Goal: Transaction & Acquisition: Purchase product/service

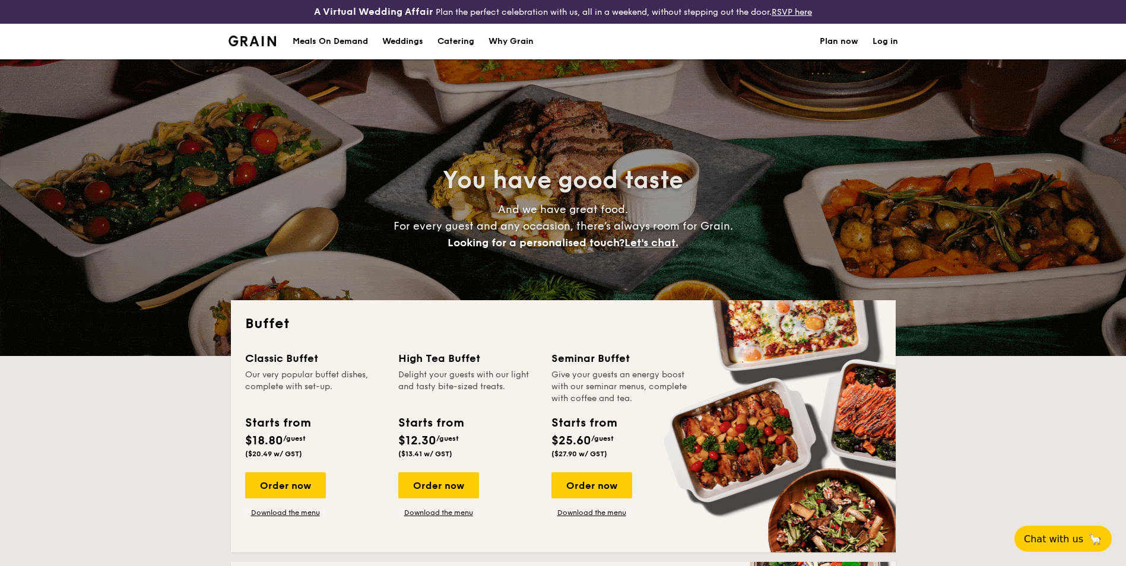
select select
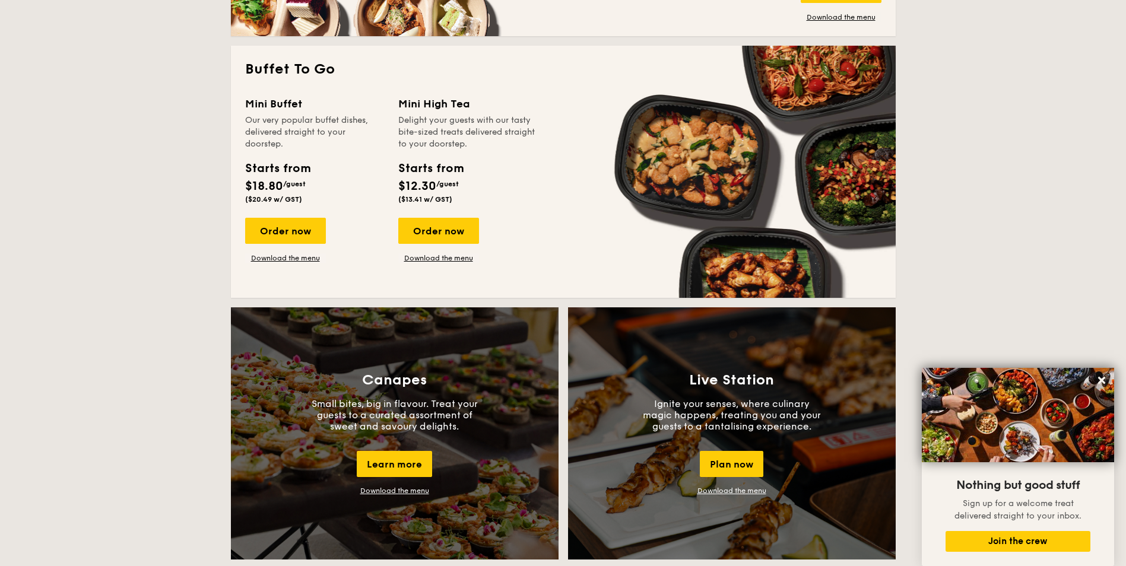
scroll to position [772, 0]
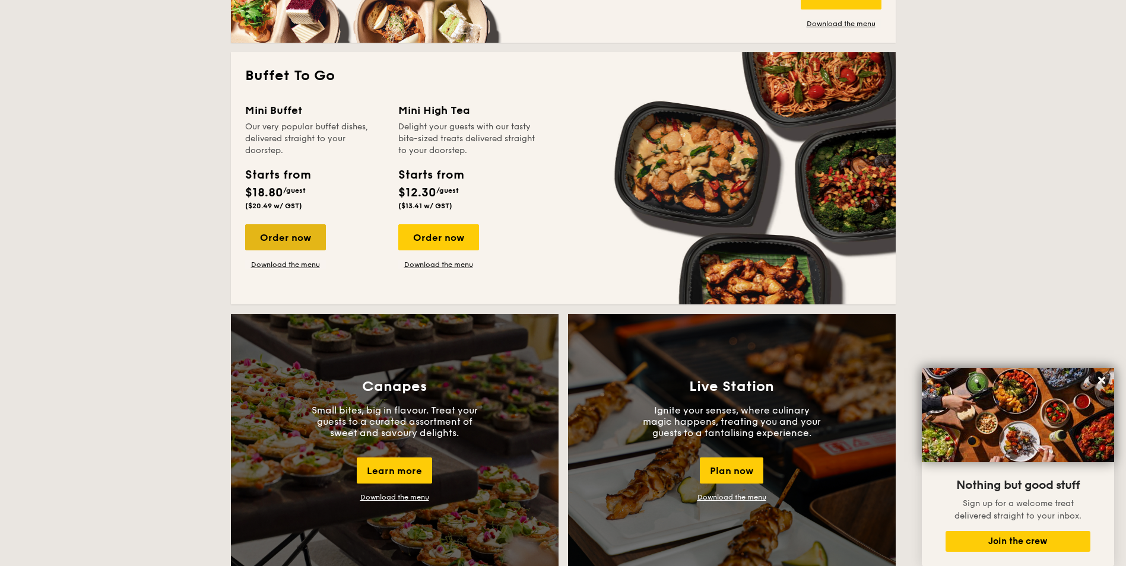
click at [291, 235] on div "Order now" at bounding box center [285, 237] width 81 height 26
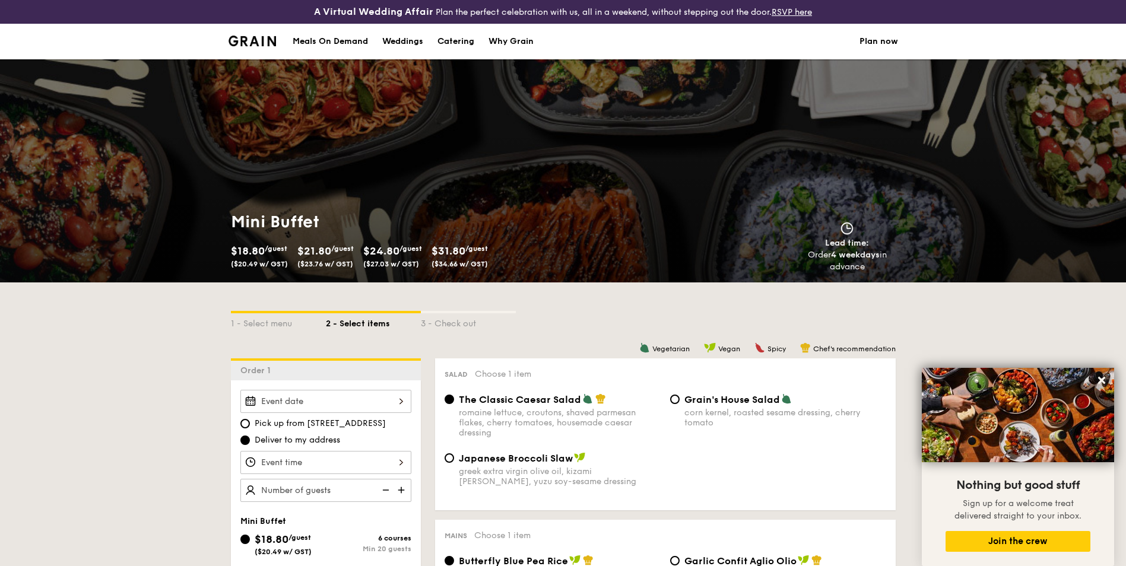
click at [365, 401] on div at bounding box center [325, 401] width 171 height 23
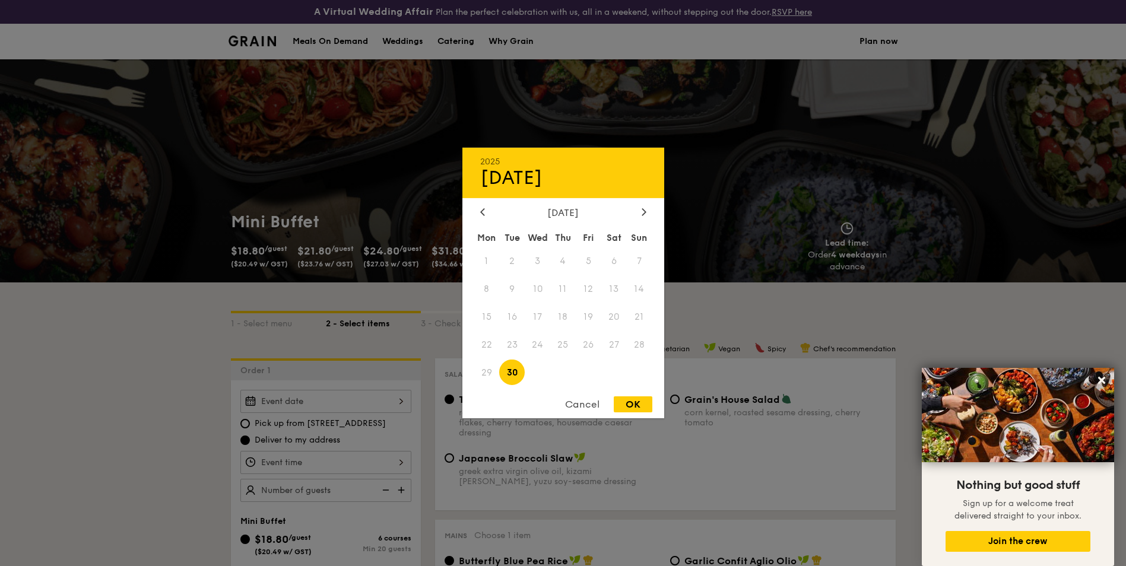
click at [519, 372] on span "30" at bounding box center [512, 373] width 26 height 26
click at [514, 373] on span "30" at bounding box center [512, 373] width 26 height 26
click at [639, 409] on div "OK" at bounding box center [633, 405] width 39 height 16
type input "[DATE]"
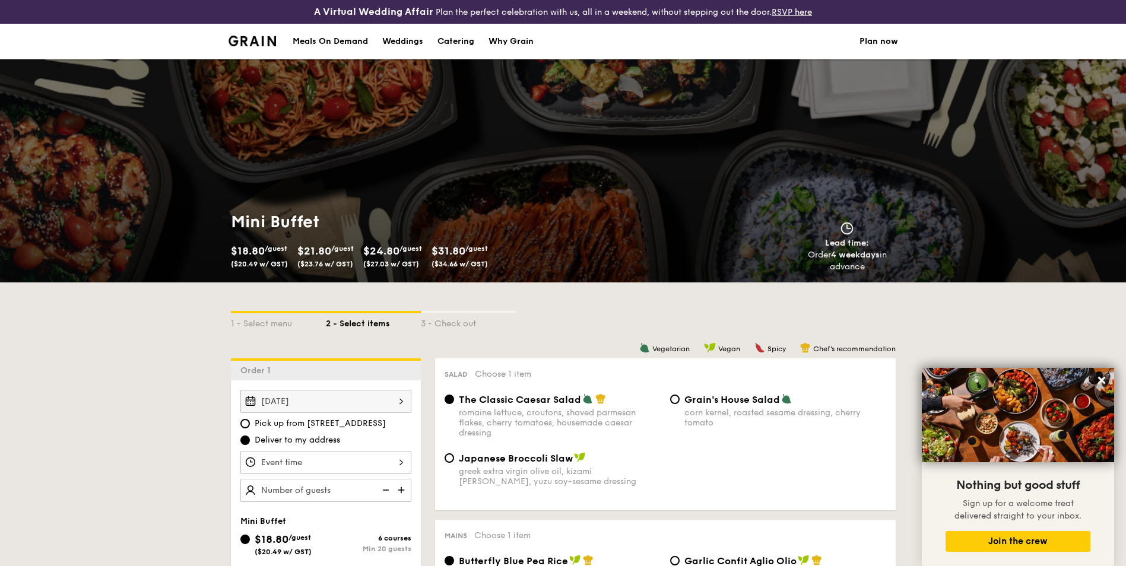
click at [407, 441] on label "Deliver to my address" at bounding box center [325, 441] width 171 height 12
click at [250, 441] on input "Deliver to my address" at bounding box center [245, 441] width 10 height 10
click at [379, 451] on div at bounding box center [325, 462] width 171 height 23
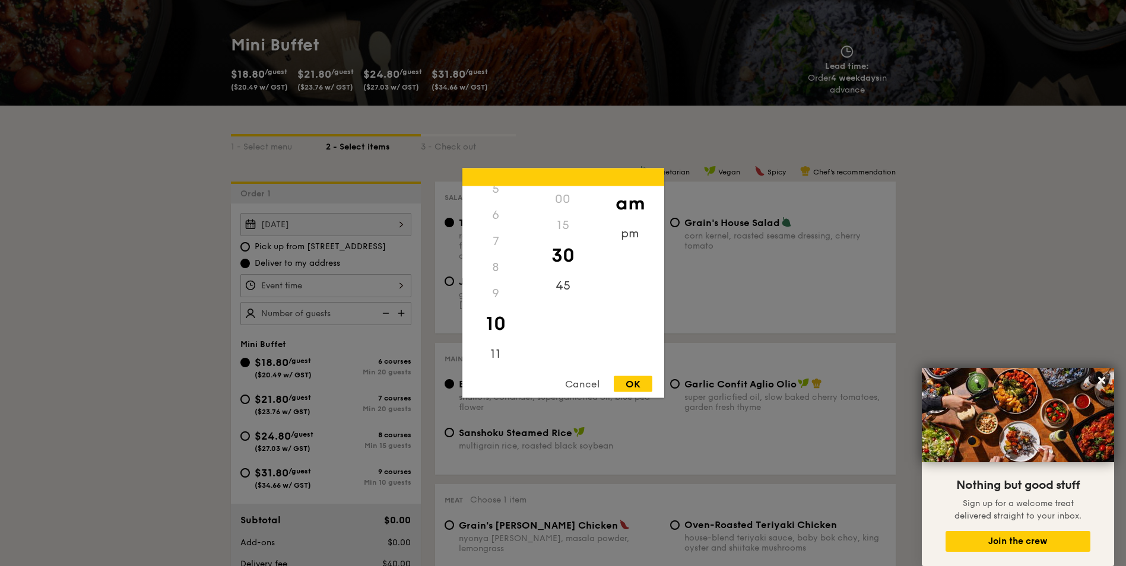
scroll to position [238, 0]
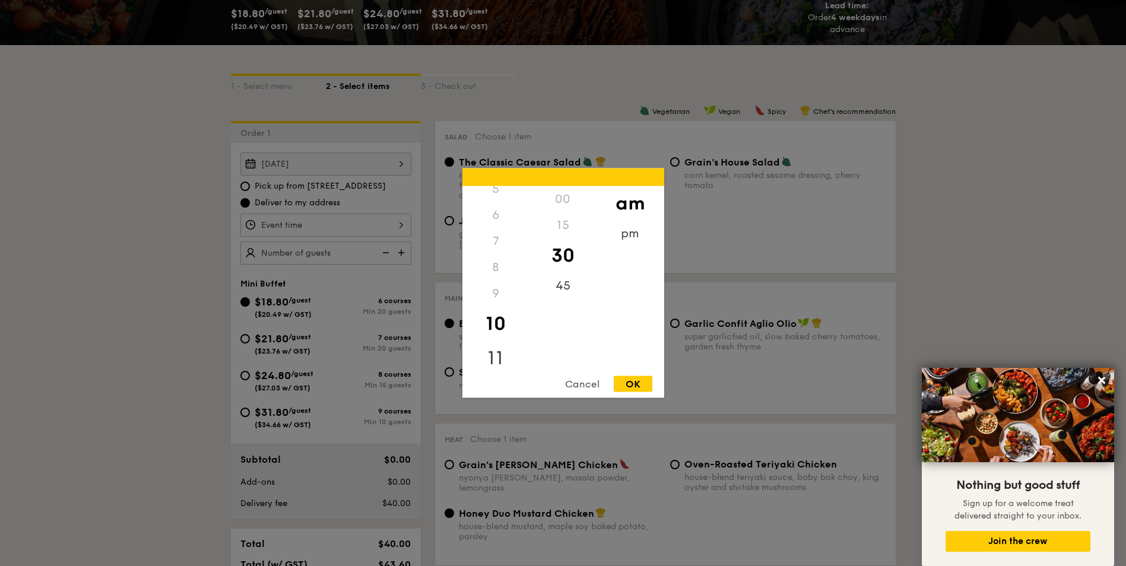
click at [489, 356] on div "11" at bounding box center [496, 358] width 67 height 34
click at [564, 293] on div "45" at bounding box center [563, 290] width 67 height 34
click at [630, 381] on div "OK" at bounding box center [633, 384] width 39 height 16
type input "11:45AM"
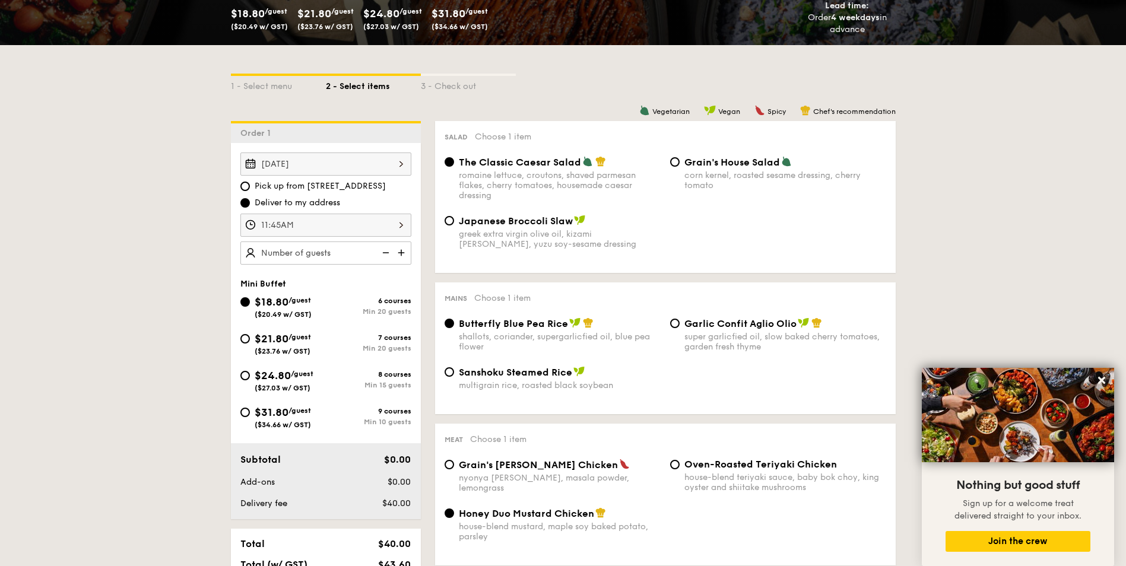
click at [399, 253] on img at bounding box center [403, 253] width 18 height 23
type input "20 guests"
click at [266, 376] on span "$24.80" at bounding box center [273, 375] width 36 height 13
click at [250, 376] on input "$24.80 /guest ($27.03 w/ GST) 8 courses Min 15 guests" at bounding box center [245, 376] width 10 height 10
radio input "true"
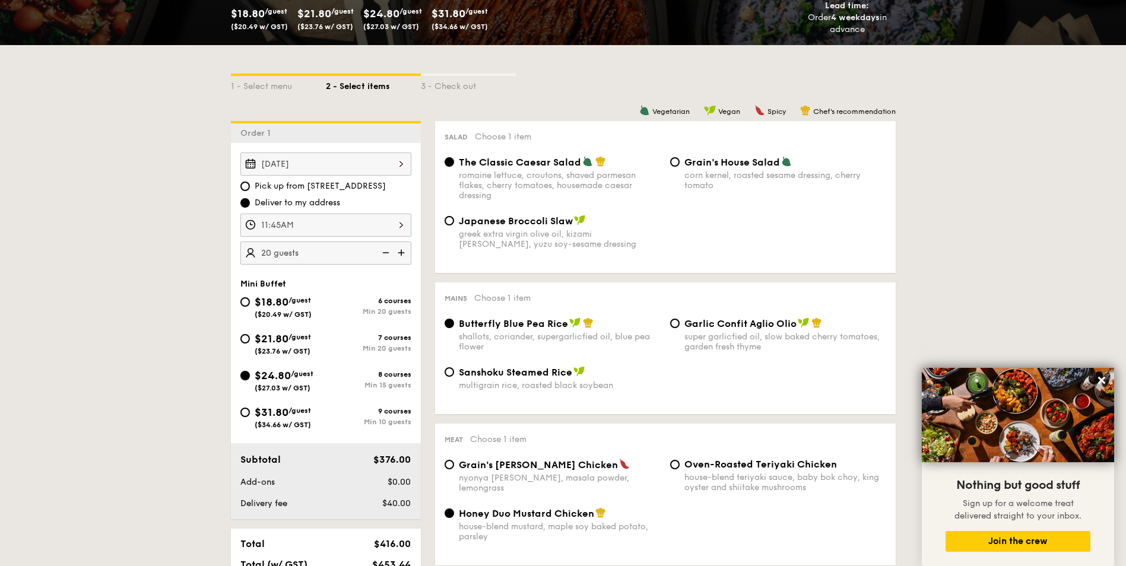
radio input "true"
radio input "false"
radio input "true"
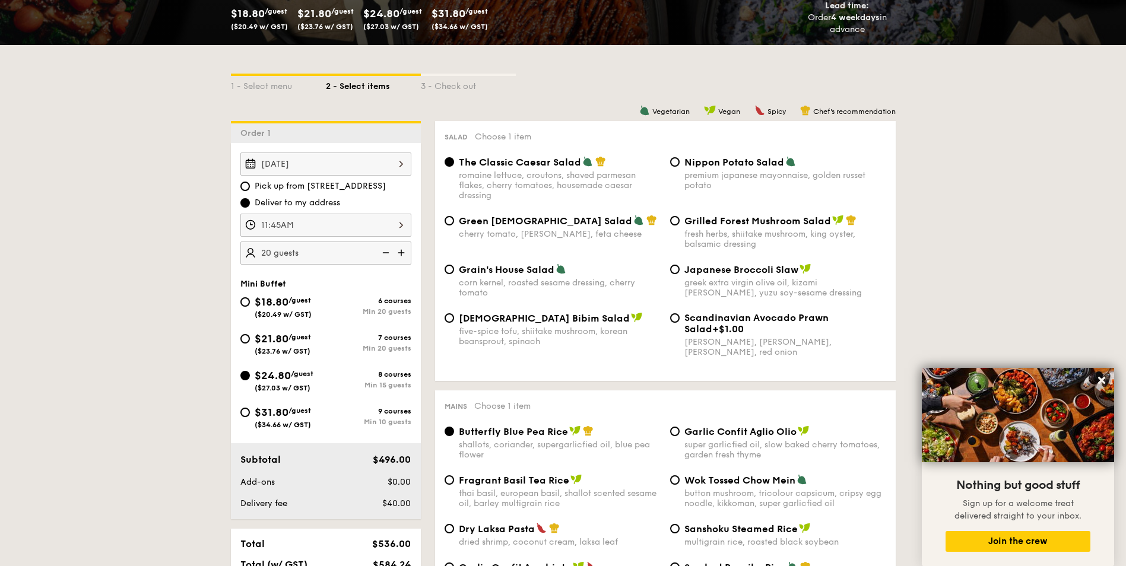
click at [386, 255] on img at bounding box center [385, 253] width 18 height 23
type input "15 guests"
click at [747, 262] on div "Green Goddess Salad cherry tomato, dill, feta cheese Grilled Forest Mushroom Sa…" at bounding box center [665, 239] width 451 height 49
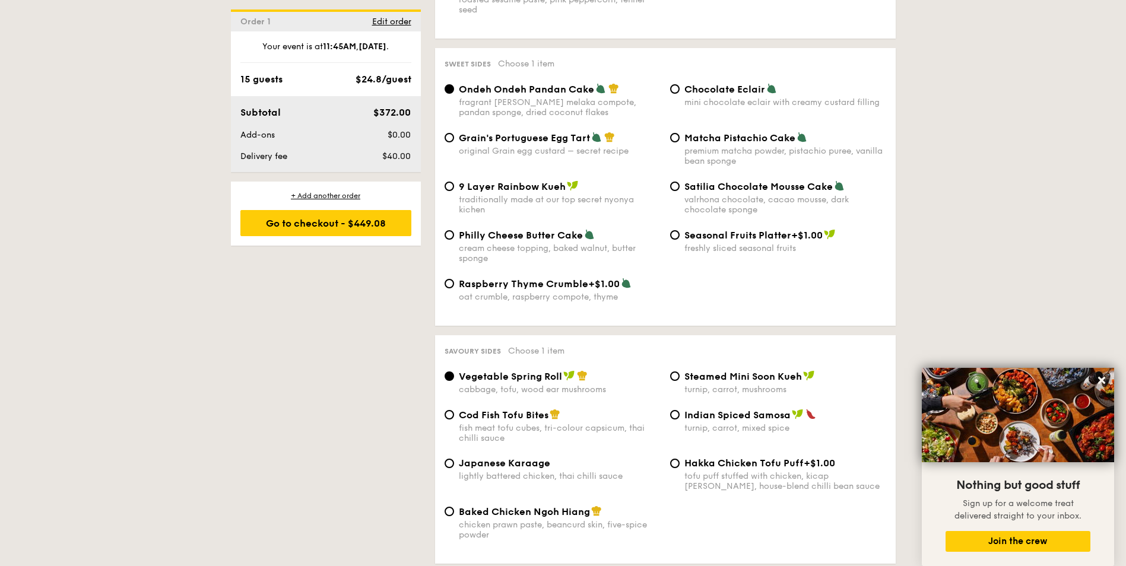
scroll to position [1781, 0]
click at [521, 518] on div "chicken prawn paste, beancurd skin, five-spice powder" at bounding box center [560, 528] width 202 height 20
click at [454, 505] on input "Baked Chicken Ngoh Hiang chicken prawn paste, beancurd skin, five-spice powder" at bounding box center [450, 510] width 10 height 10
radio input "true"
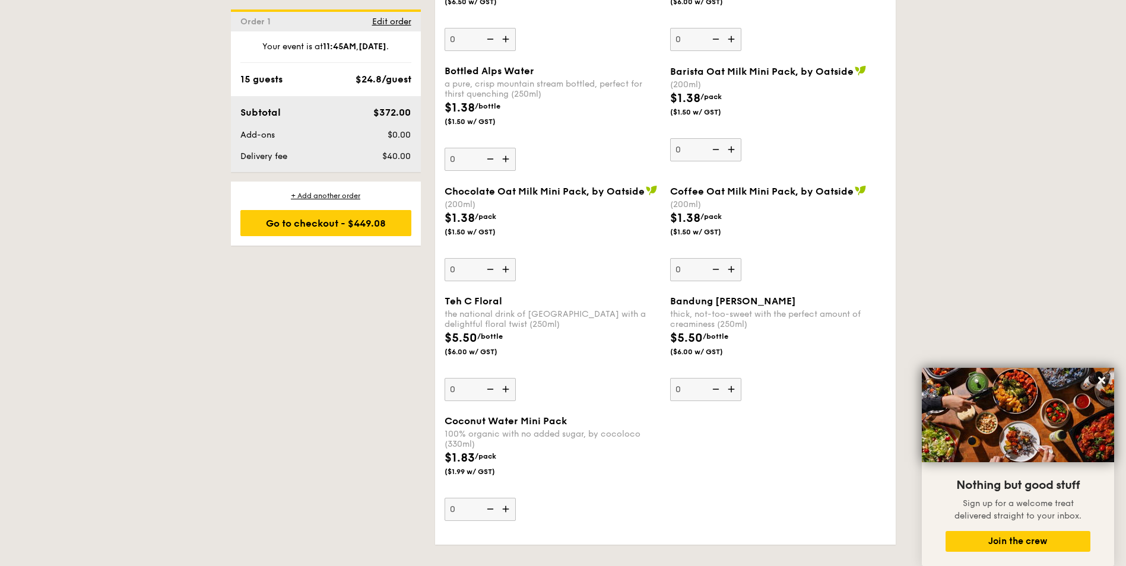
scroll to position [3444, 0]
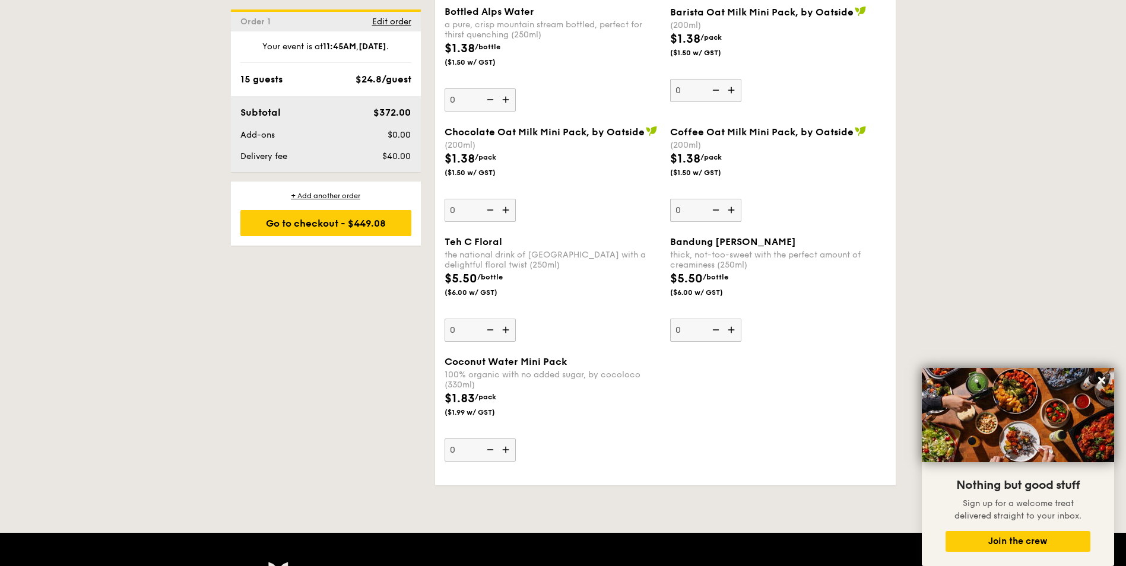
click at [480, 439] on img at bounding box center [489, 450] width 18 height 23
click at [480, 439] on input "0" at bounding box center [480, 450] width 71 height 23
type input "15"
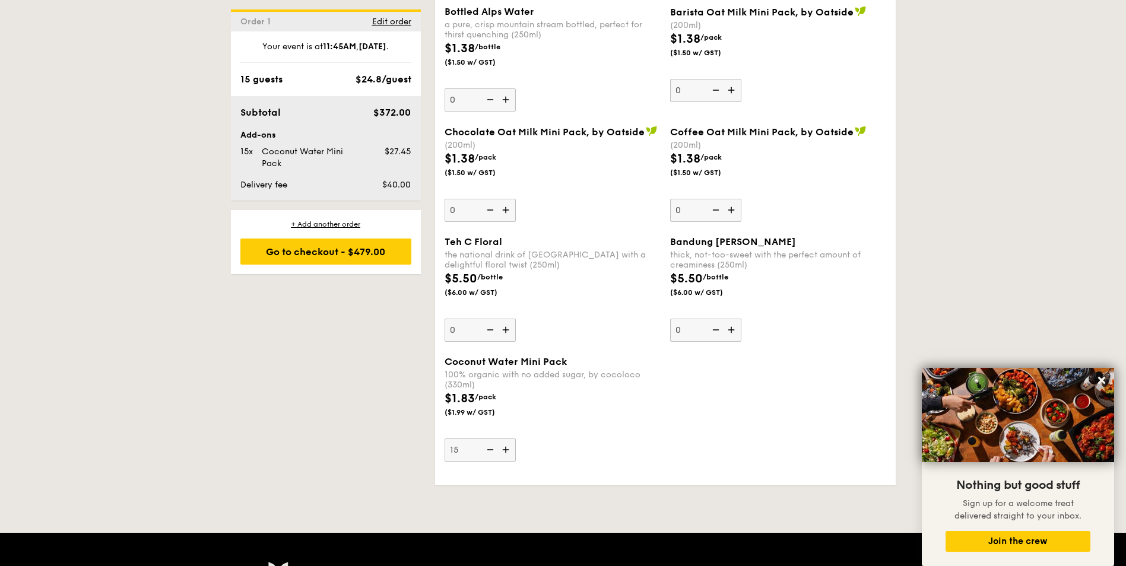
click at [594, 415] on div "Coconut Water Mini Pack 100% organic with no added sugar, by cocoloco (330ml) $…" at bounding box center [553, 409] width 216 height 106
click at [516, 439] on input "15" at bounding box center [480, 450] width 71 height 23
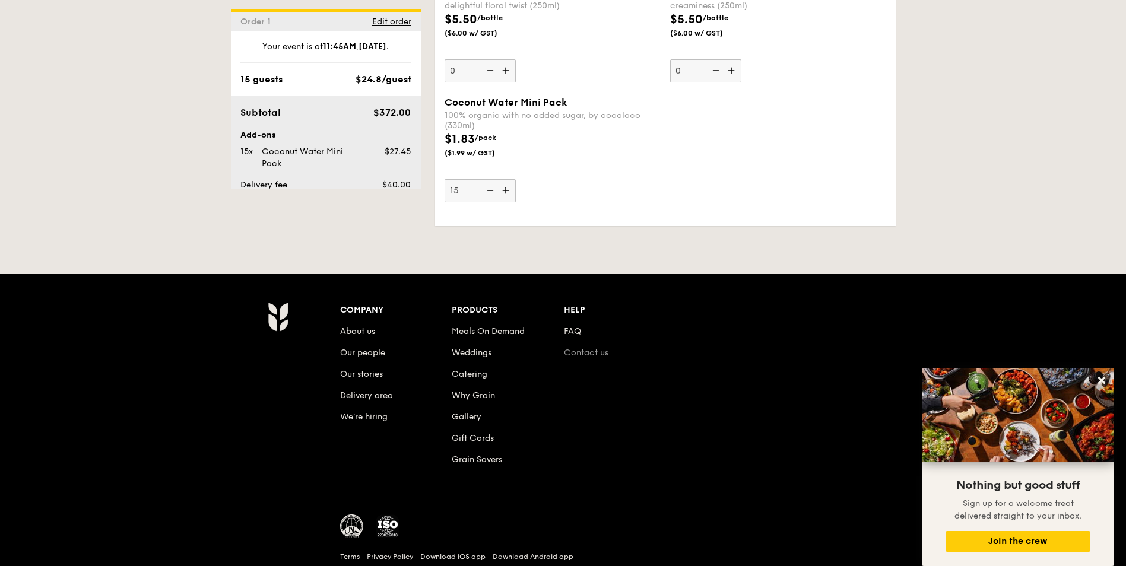
scroll to position [3683, 0]
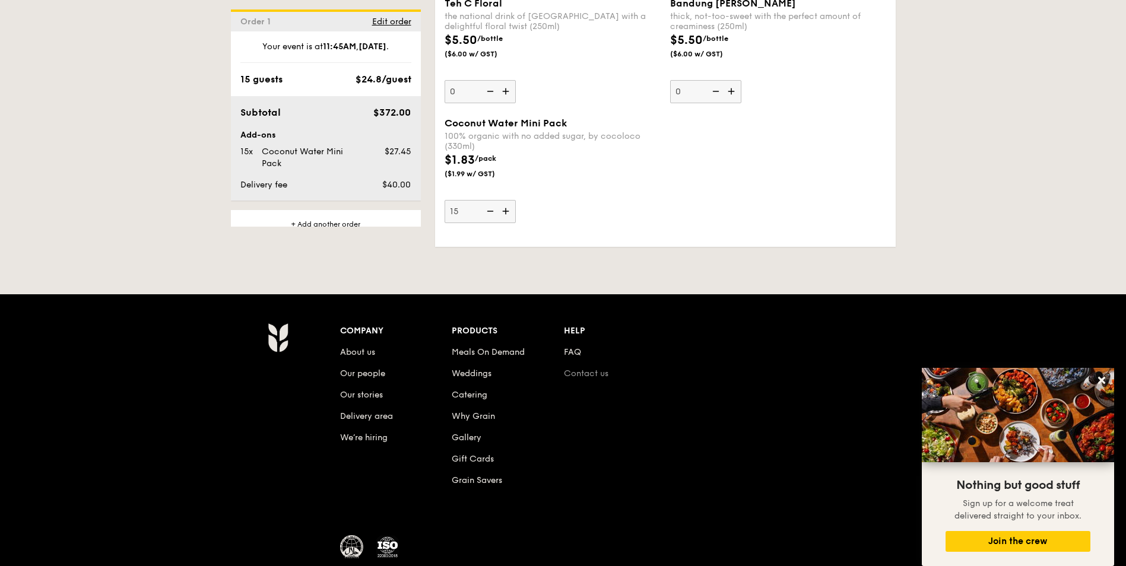
click at [603, 361] on li "Contact us" at bounding box center [620, 371] width 112 height 21
click at [601, 369] on link "Contact us" at bounding box center [586, 374] width 45 height 10
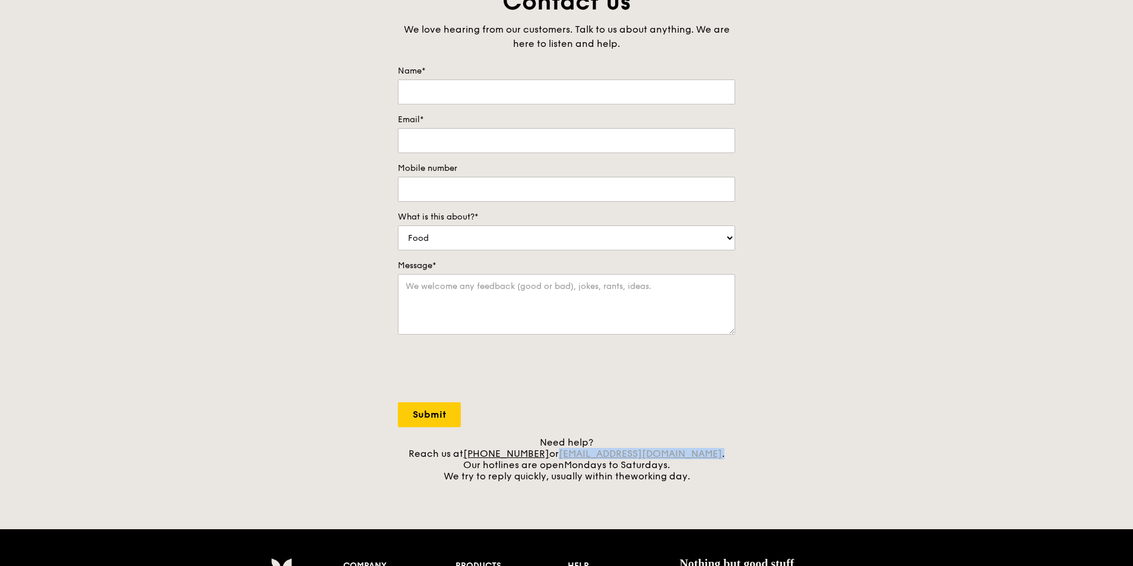
drag, startPoint x: 714, startPoint y: 454, endPoint x: 578, endPoint y: 459, distance: 135.5
click at [578, 459] on div "Need help? Reach us at +65 3163 5335 or concierge@grain.com.sg . Our hotlines a…" at bounding box center [566, 459] width 337 height 45
click at [706, 454] on div "Need help? Reach us at +65 3163 5335 or concierge@grain.com.sg . Our hotlines a…" at bounding box center [566, 459] width 337 height 45
drag, startPoint x: 712, startPoint y: 452, endPoint x: 577, endPoint y: 456, distance: 134.8
click at [577, 456] on div "Need help? Reach us at +65 3163 5335 or concierge@grain.com.sg . Our hotlines a…" at bounding box center [566, 459] width 337 height 45
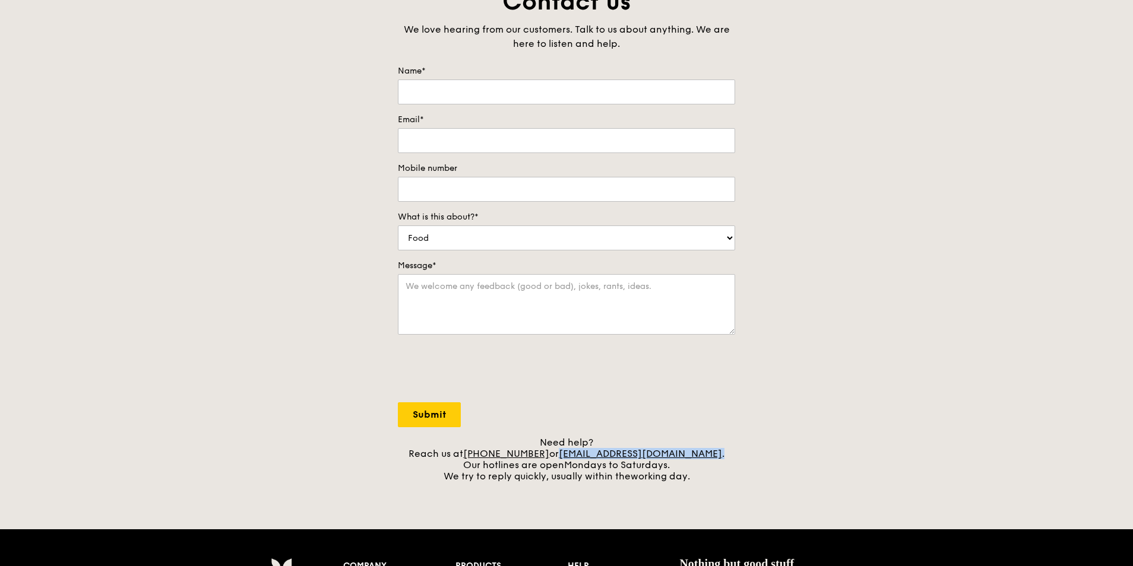
copy div "concierge@grain.com.sg ."
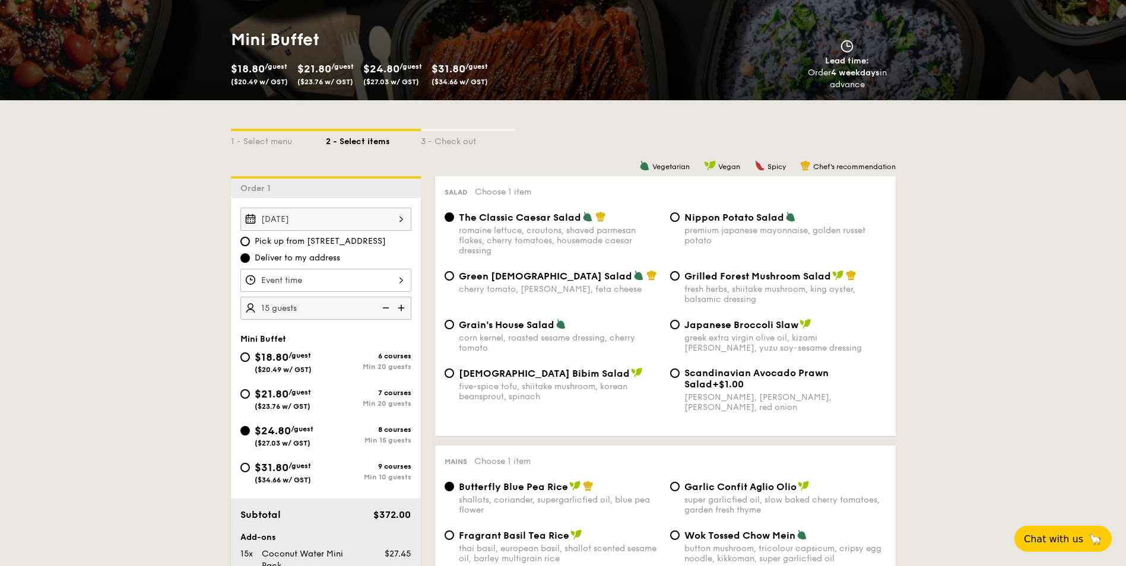
scroll to position [61, 0]
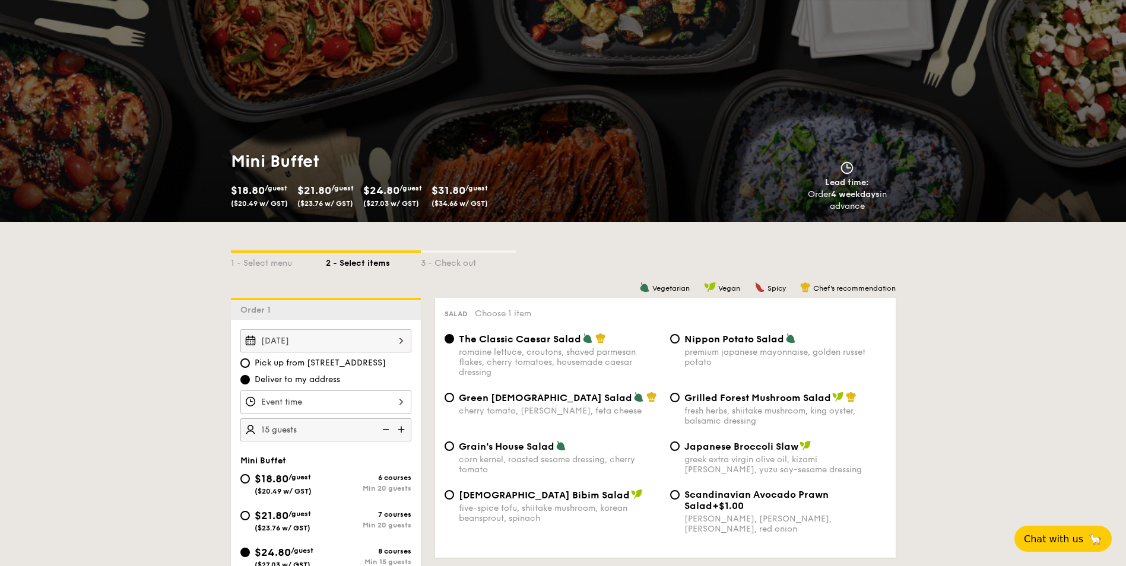
select select
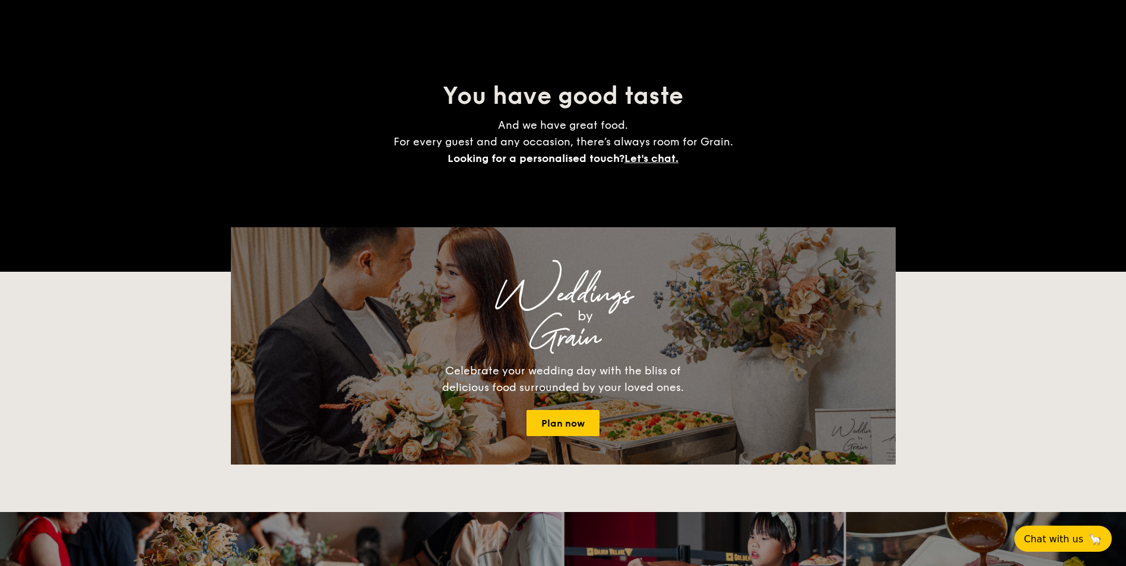
scroll to position [772, 0]
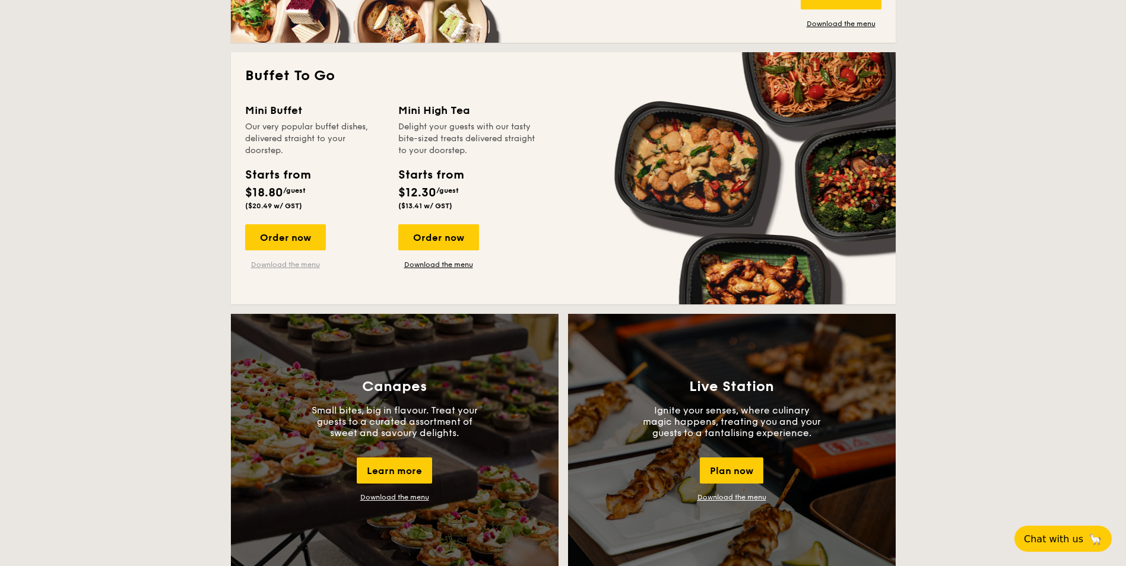
click at [289, 265] on link "Download the menu" at bounding box center [285, 265] width 81 height 10
click at [298, 244] on div "Order now" at bounding box center [285, 237] width 81 height 26
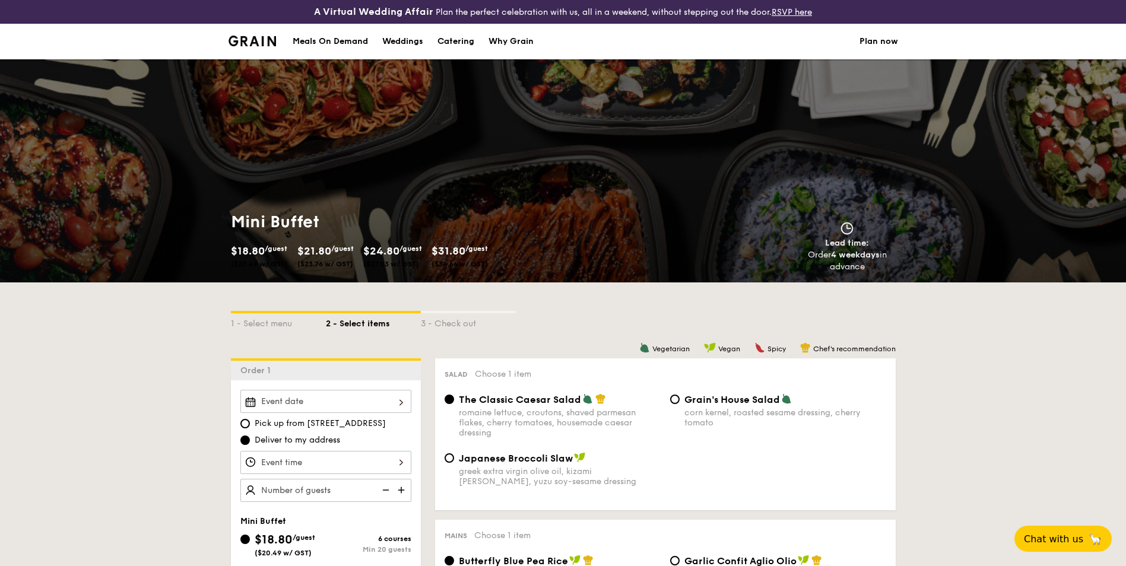
click at [300, 463] on div at bounding box center [325, 462] width 171 height 23
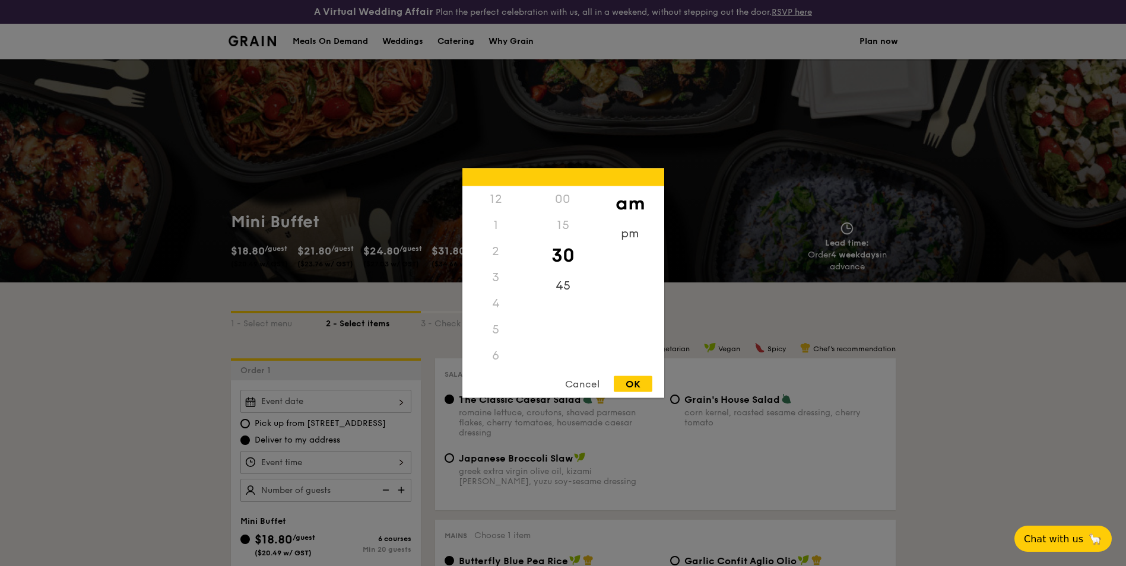
scroll to position [131, 0]
click at [493, 363] on div "11" at bounding box center [496, 369] width 67 height 34
click at [558, 285] on div "45" at bounding box center [563, 290] width 67 height 34
drag, startPoint x: 584, startPoint y: 384, endPoint x: 575, endPoint y: 388, distance: 10.1
click at [584, 384] on div "Cancel" at bounding box center [582, 384] width 58 height 16
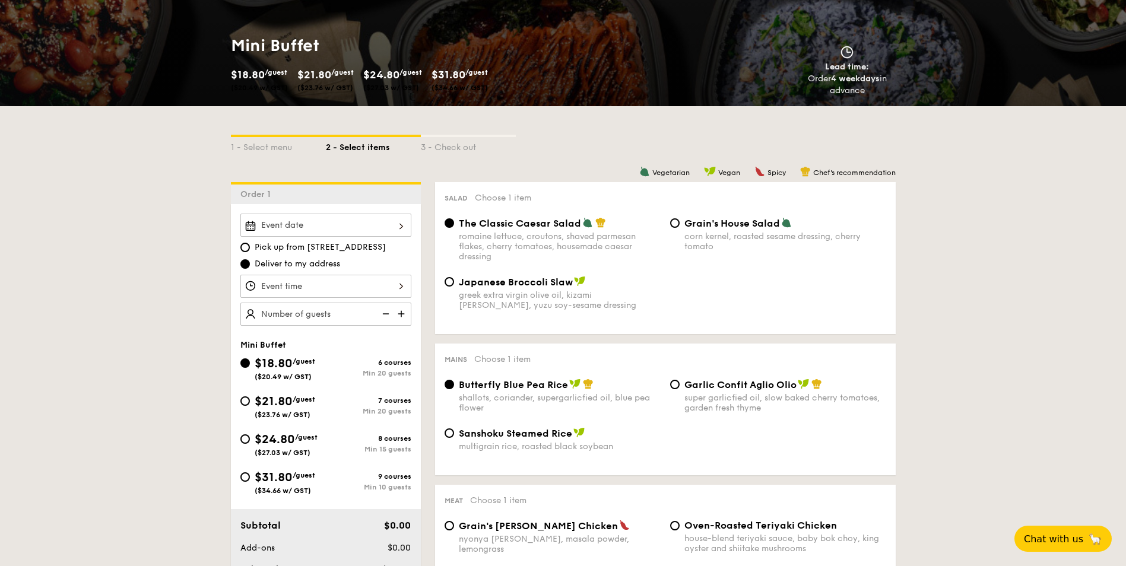
scroll to position [178, 0]
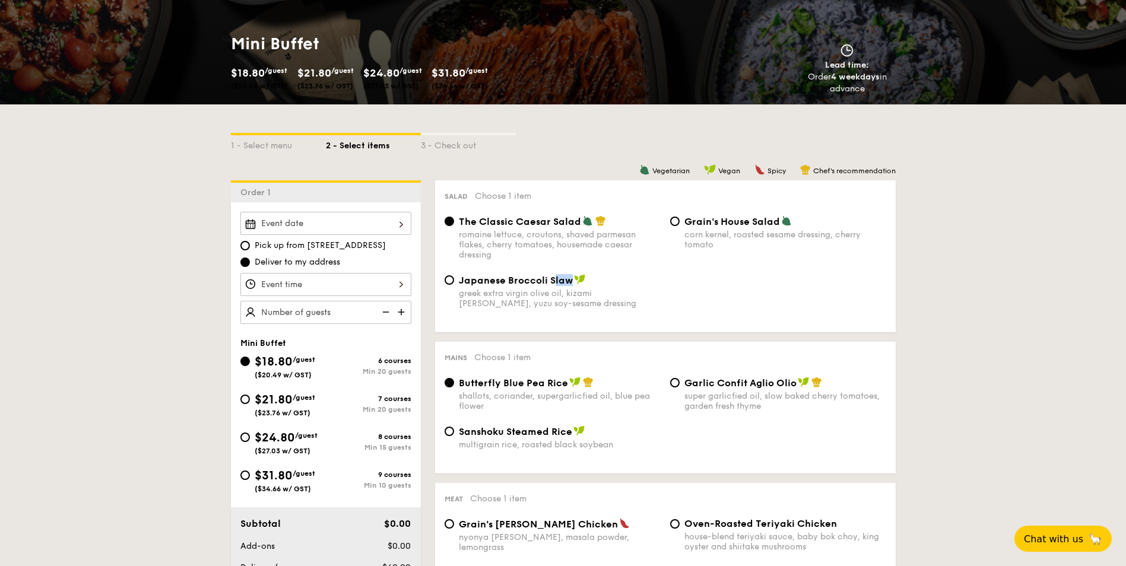
drag, startPoint x: 568, startPoint y: 282, endPoint x: 554, endPoint y: 282, distance: 13.7
click at [554, 282] on span "Japanese Broccoli Slaw" at bounding box center [516, 280] width 114 height 11
click at [454, 282] on input "Japanese Broccoli Slaw greek extra virgin olive oil, kizami nori, ginger, yuzu …" at bounding box center [450, 281] width 10 height 10
radio input "true"
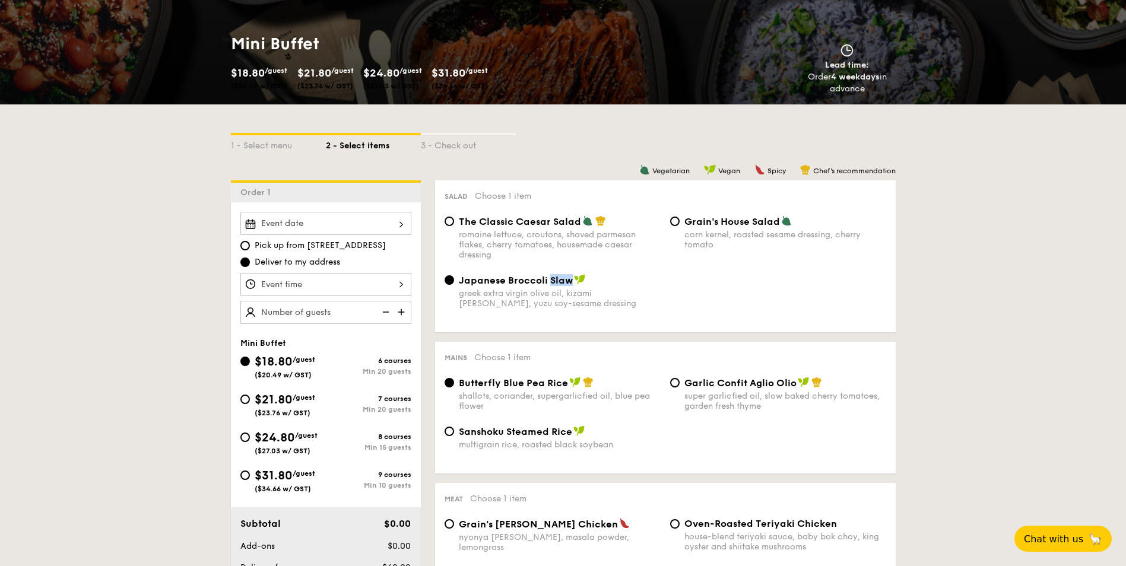
click at [554, 282] on span "Japanese Broccoli Slaw" at bounding box center [516, 280] width 114 height 11
click at [454, 282] on input "Japanese Broccoli Slaw greek extra virgin olive oil, kizami nori, ginger, yuzu …" at bounding box center [450, 281] width 10 height 10
click at [554, 282] on span "Japanese Broccoli Slaw" at bounding box center [516, 280] width 114 height 11
click at [454, 282] on input "Japanese Broccoli Slaw greek extra virgin olive oil, kizami nori, ginger, yuzu …" at bounding box center [450, 281] width 10 height 10
copy div "Japanese Broccoli Slaw"
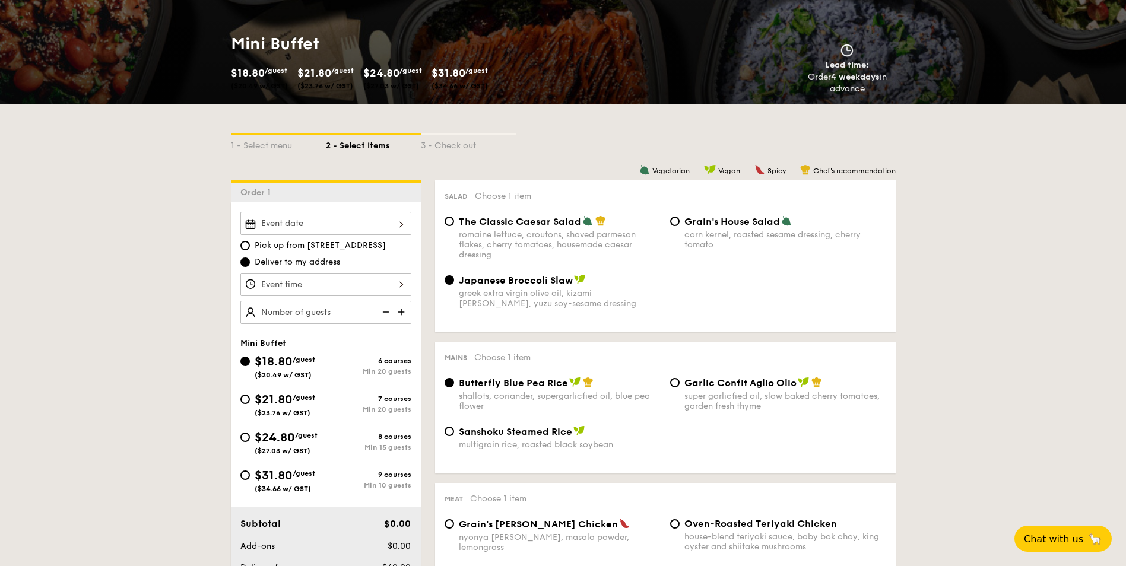
click at [312, 441] on div "$24.80 /guest ($27.03 w/ GST)" at bounding box center [286, 442] width 63 height 26
click at [250, 441] on input "$24.80 /guest ($27.03 w/ GST) 8 courses Min 15 guests" at bounding box center [245, 438] width 10 height 10
radio input "true"
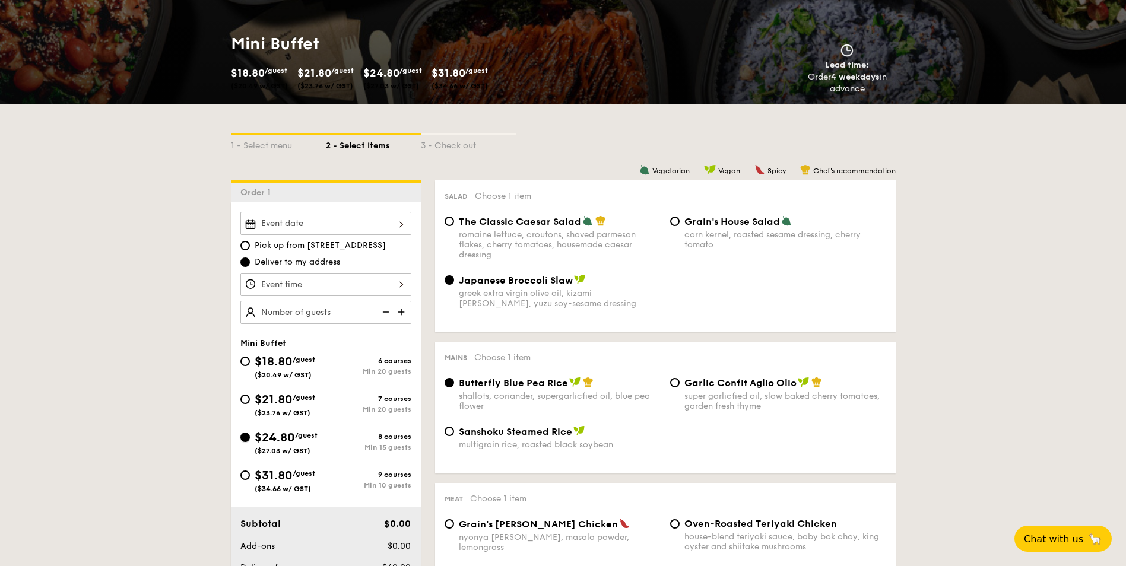
radio input "false"
radio input "true"
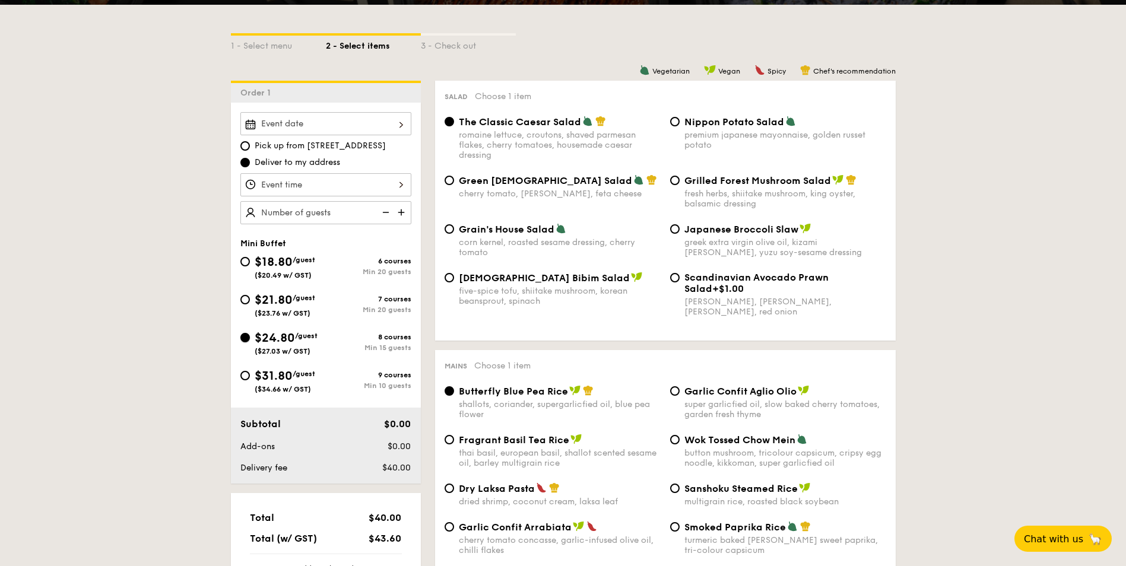
scroll to position [297, 0]
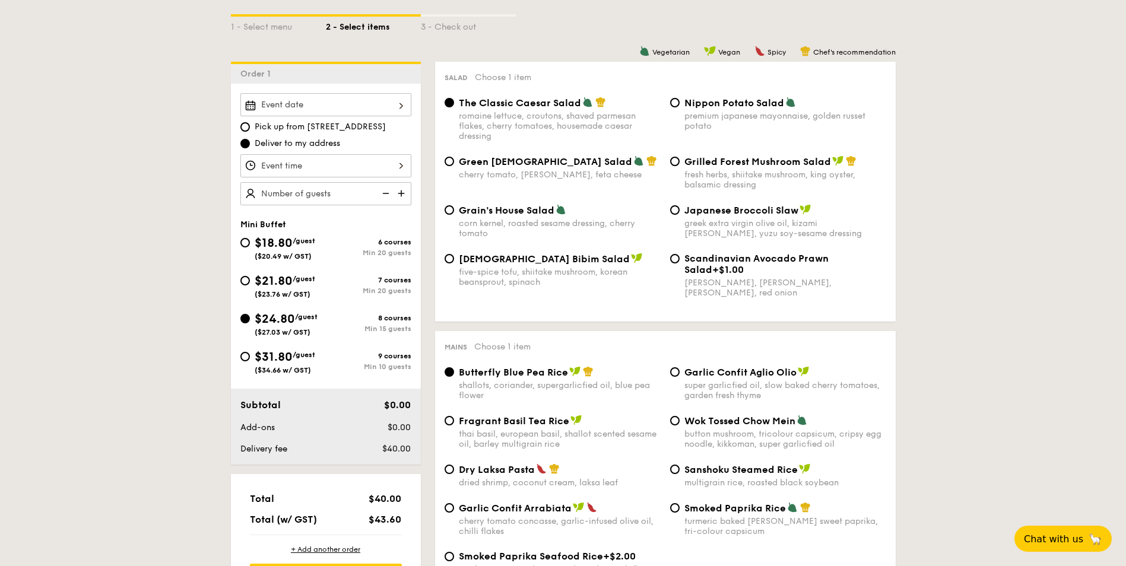
click at [560, 376] on span "Butterfly Blue Pea Rice" at bounding box center [513, 372] width 109 height 11
click at [454, 376] on input "Butterfly Blue Pea Rice shallots, coriander, supergarlicfied oil, blue pea flow…" at bounding box center [450, 373] width 10 height 10
click at [560, 376] on span "Butterfly Blue Pea Rice" at bounding box center [513, 372] width 109 height 11
click at [454, 376] on input "Butterfly Blue Pea Rice shallots, coriander, supergarlicfied oil, blue pea flow…" at bounding box center [450, 373] width 10 height 10
copy div "Butterfly Blue Pea Rice"
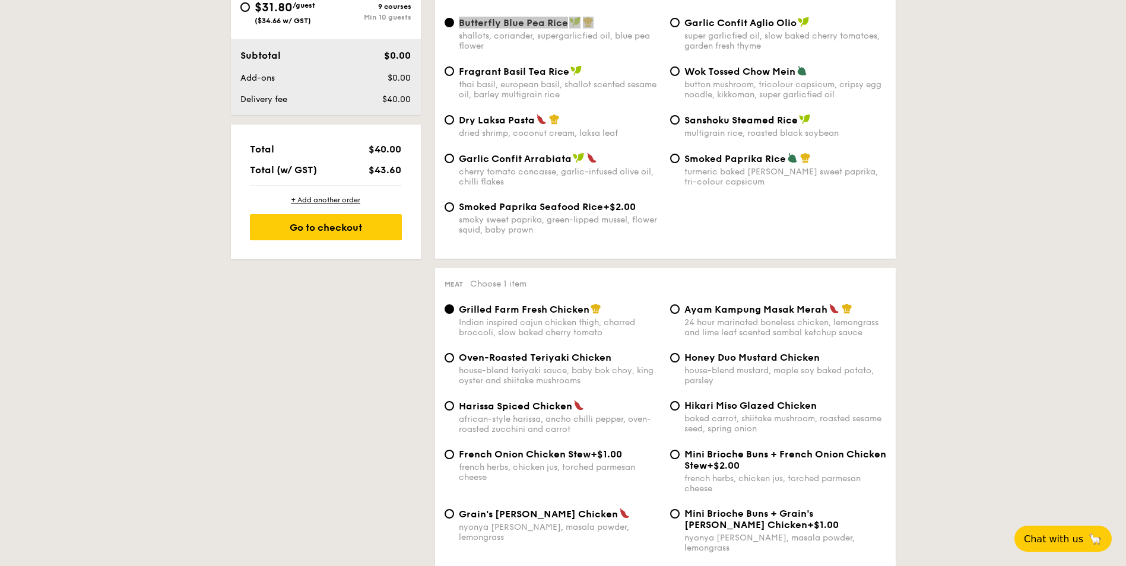
scroll to position [653, 0]
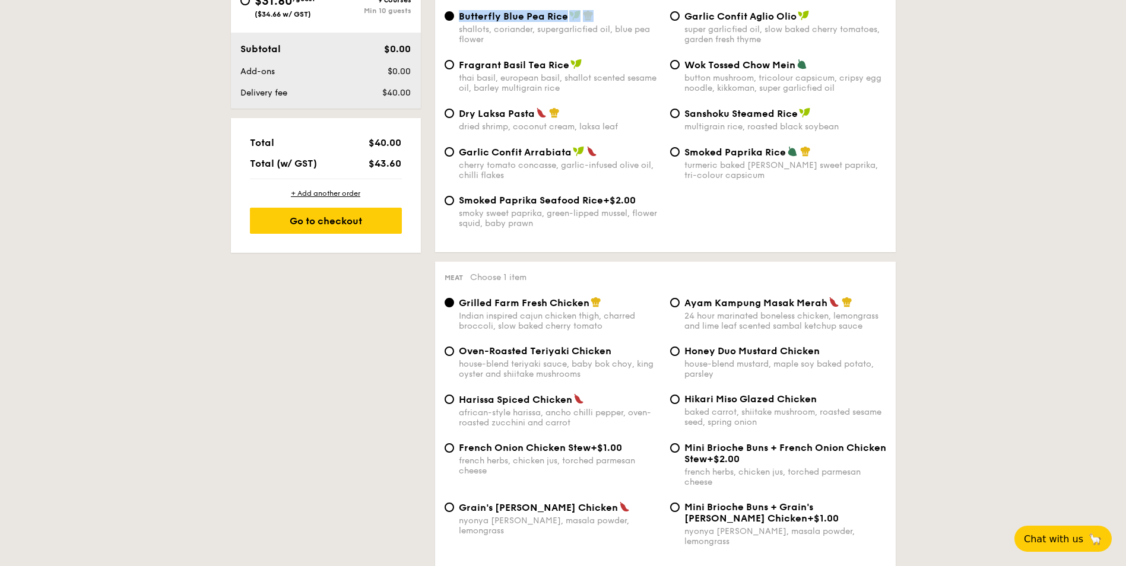
click at [535, 302] on span "Grilled Farm Fresh Chicken" at bounding box center [524, 302] width 131 height 11
click at [454, 302] on input "Grilled Farm Fresh Chicken Indian inspired cajun chicken thigh, charred broccol…" at bounding box center [450, 303] width 10 height 10
click at [535, 302] on span "Grilled Farm Fresh Chicken" at bounding box center [524, 302] width 131 height 11
click at [454, 302] on input "Grilled Farm Fresh Chicken Indian inspired cajun chicken thigh, charred broccol…" at bounding box center [450, 303] width 10 height 10
click at [535, 302] on span "Grilled Farm Fresh Chicken" at bounding box center [524, 302] width 131 height 11
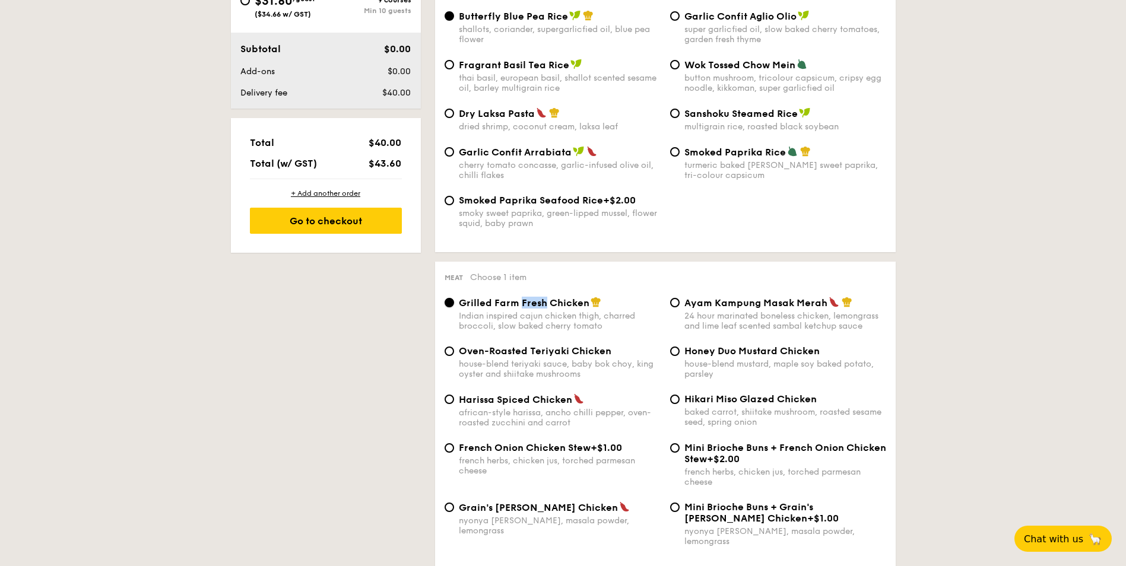
click at [454, 302] on input "Grilled Farm Fresh Chicken Indian inspired cajun chicken thigh, charred broccol…" at bounding box center [450, 303] width 10 height 10
click at [535, 302] on span "Grilled Farm Fresh Chicken" at bounding box center [524, 302] width 131 height 11
click at [454, 302] on input "Grilled Farm Fresh Chicken Indian inspired cajun chicken thigh, charred broccol…" at bounding box center [450, 303] width 10 height 10
click at [535, 302] on span "Grilled Farm Fresh Chicken" at bounding box center [524, 302] width 131 height 11
click at [454, 302] on input "Grilled Farm Fresh Chicken Indian inspired cajun chicken thigh, charred broccol…" at bounding box center [450, 303] width 10 height 10
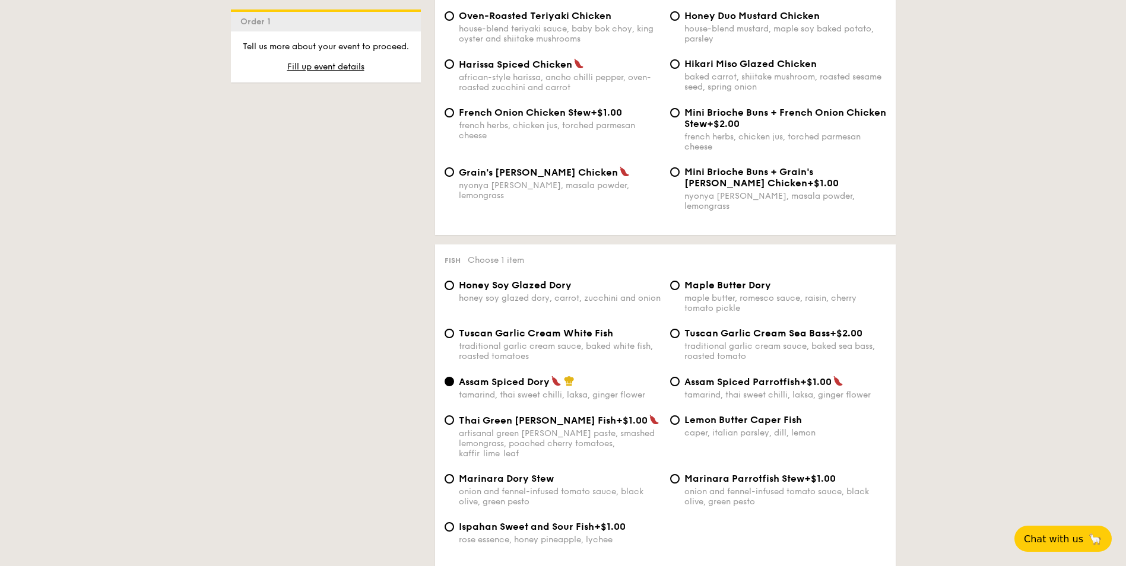
scroll to position [1009, 0]
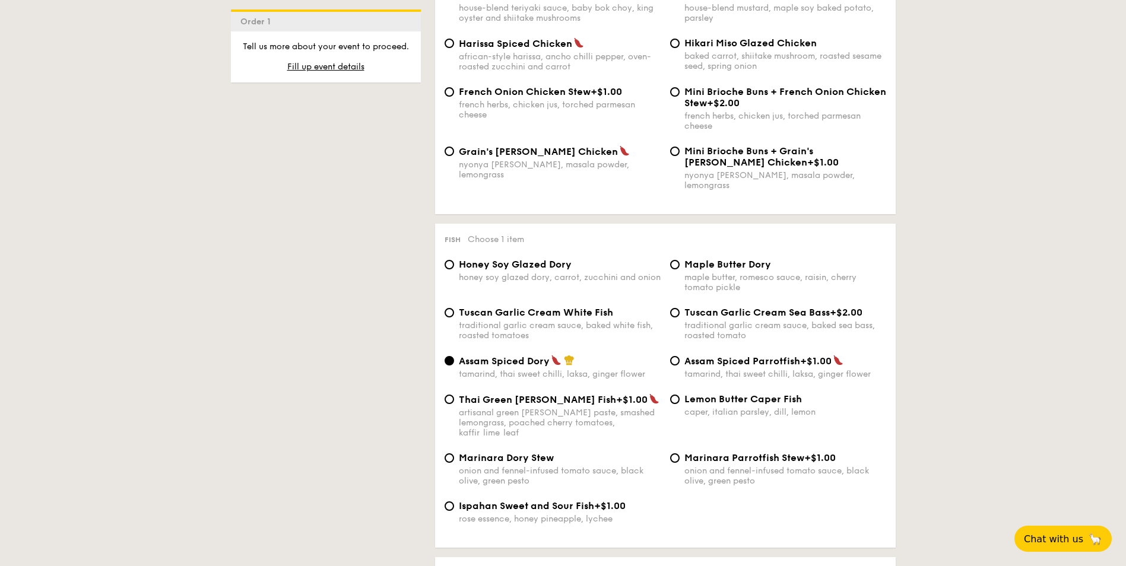
click at [523, 356] on span "Assam Spiced Dory" at bounding box center [504, 361] width 91 height 11
click at [454, 356] on input "Assam Spiced Dory tamarind, thai sweet chilli, laksa, ginger flower" at bounding box center [450, 361] width 10 height 10
click at [523, 356] on span "Assam Spiced Dory" at bounding box center [504, 361] width 91 height 11
click at [454, 356] on input "Assam Spiced Dory tamarind, thai sweet chilli, laksa, ginger flower" at bounding box center [450, 361] width 10 height 10
click at [523, 356] on span "Assam Spiced Dory" at bounding box center [504, 361] width 91 height 11
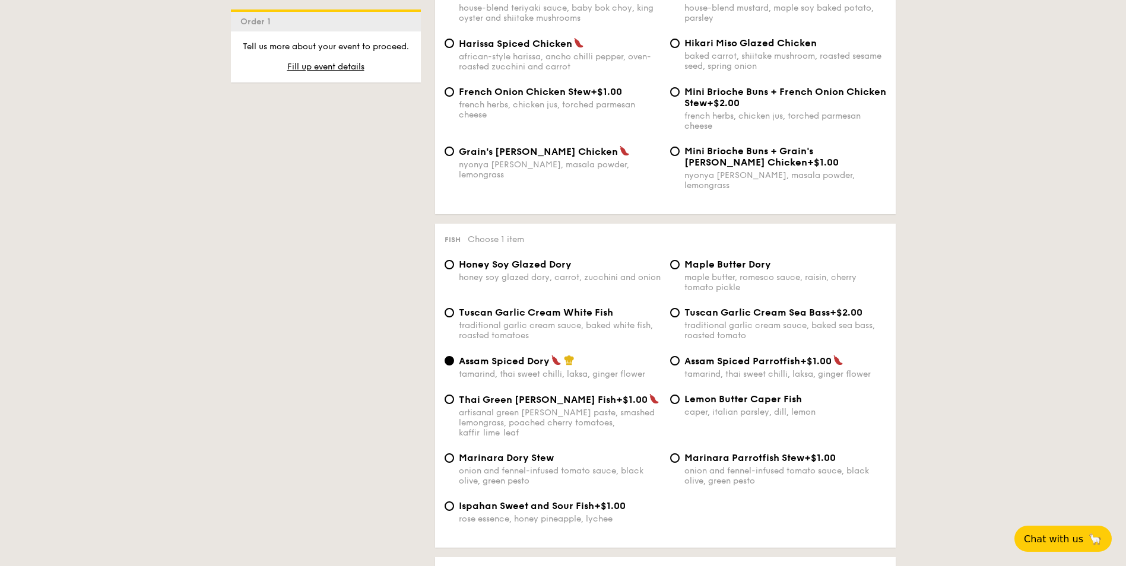
click at [454, 356] on input "Assam Spiced Dory tamarind, thai sweet chilli, laksa, ginger flower" at bounding box center [450, 361] width 10 height 10
copy div "Assam Spiced Dory"
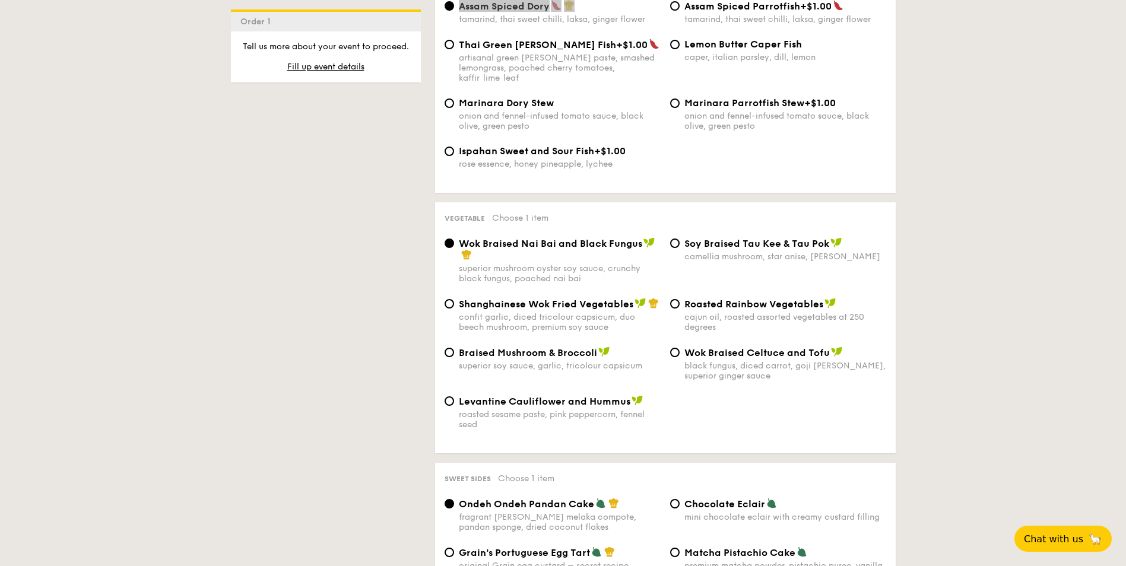
scroll to position [1366, 0]
click at [563, 237] on span "Wok Braised Nai Bai and Black Fungus" at bounding box center [550, 242] width 183 height 11
click at [454, 238] on input "Wok Braised Nai Bai and Black Fungus superior mushroom oyster soy sauce, crunch…" at bounding box center [450, 243] width 10 height 10
click at [563, 237] on span "Wok Braised Nai Bai and Black Fungus" at bounding box center [550, 242] width 183 height 11
click at [454, 238] on input "Wok Braised Nai Bai and Black Fungus superior mushroom oyster soy sauce, crunch…" at bounding box center [450, 243] width 10 height 10
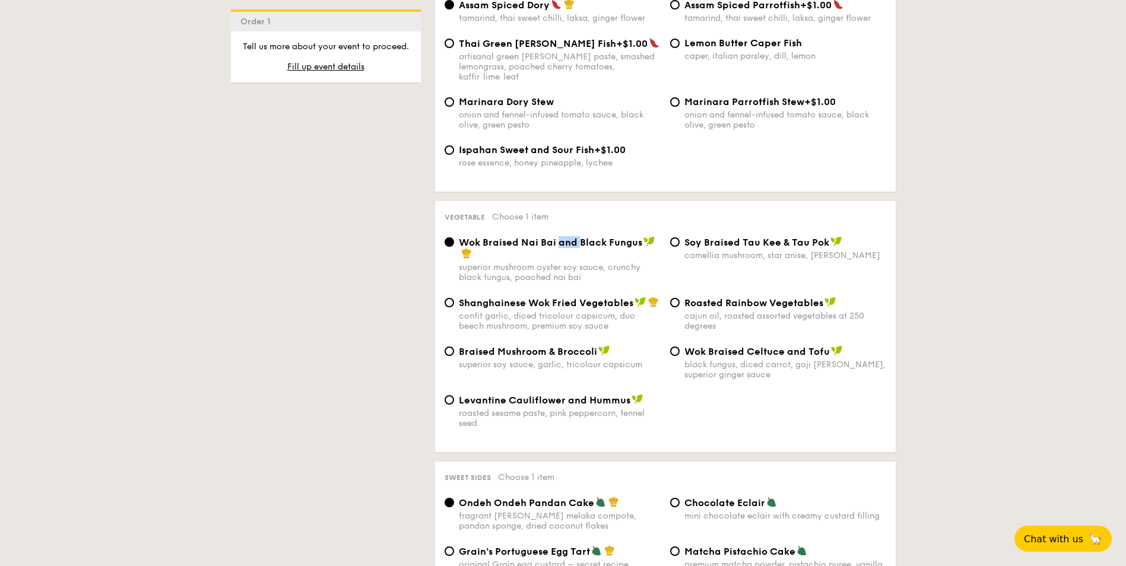
click at [563, 237] on span "Wok Braised Nai Bai and Black Fungus" at bounding box center [550, 242] width 183 height 11
click at [454, 238] on input "Wok Braised Nai Bai and Black Fungus superior mushroom oyster soy sauce, crunch…" at bounding box center [450, 243] width 10 height 10
copy div "Wok Braised Nai Bai and Black Fungus"
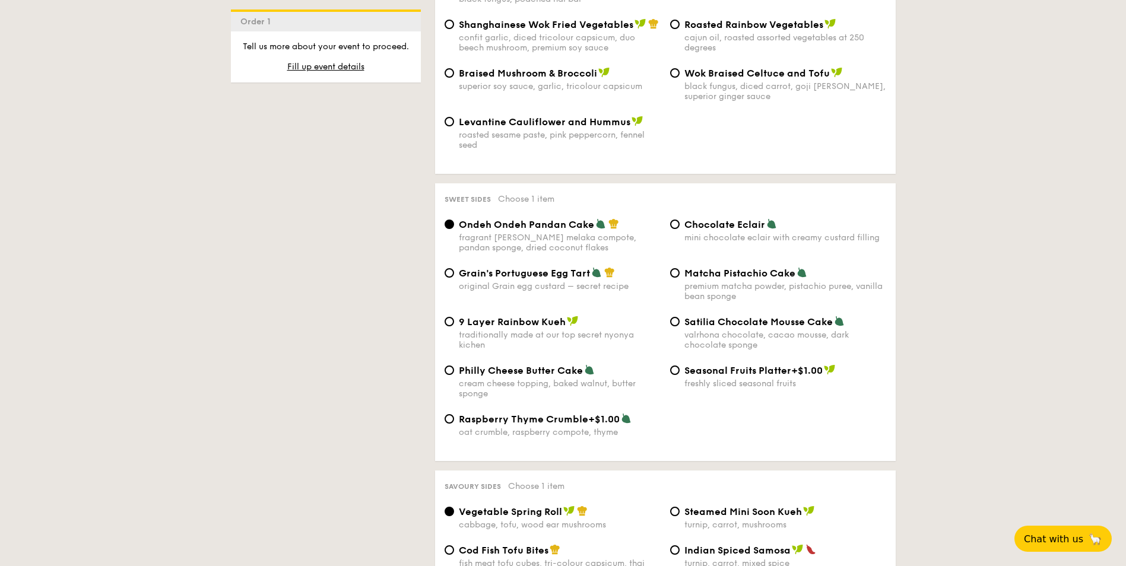
scroll to position [1663, 0]
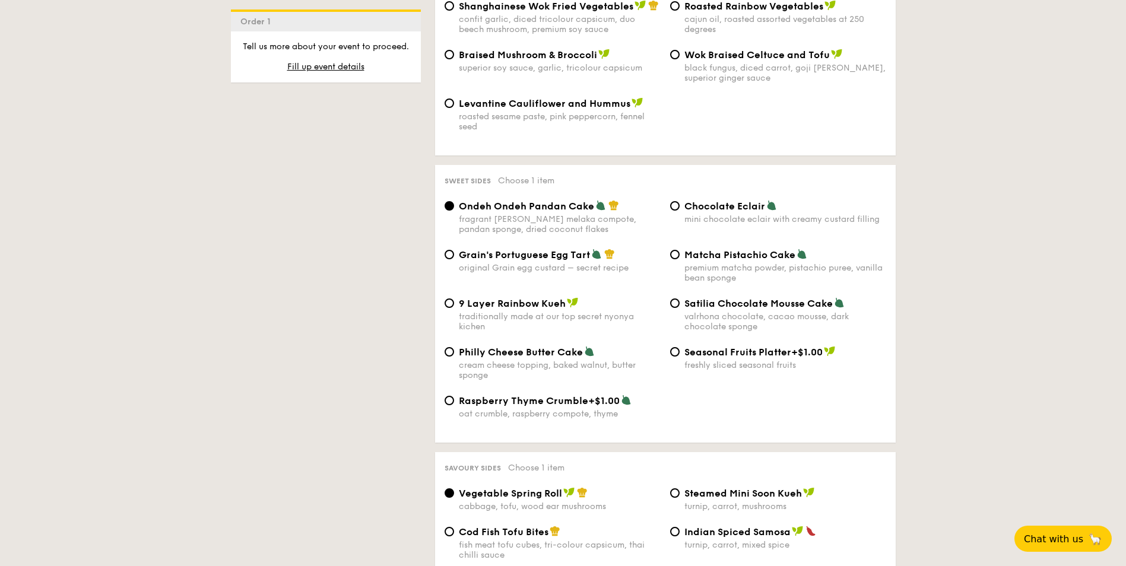
click at [569, 178] on div "Sweet sides Choose 1 item Ondeh Ondeh Pandan Cake fragrant [PERSON_NAME] melaka…" at bounding box center [665, 304] width 461 height 278
click at [561, 214] on div "fragrant [PERSON_NAME] melaka compote, pandan sponge, dried coconut flakes" at bounding box center [560, 224] width 202 height 20
click at [454, 201] on input "Ondeh Ondeh Pandan Cake fragrant [PERSON_NAME] melaka compote, pandan sponge, d…" at bounding box center [450, 206] width 10 height 10
click at [568, 201] on span "Ondeh Ondeh Pandan Cake" at bounding box center [526, 206] width 135 height 11
click at [454, 201] on input "Ondeh Ondeh Pandan Cake fragrant [PERSON_NAME] melaka compote, pandan sponge, d…" at bounding box center [450, 206] width 10 height 10
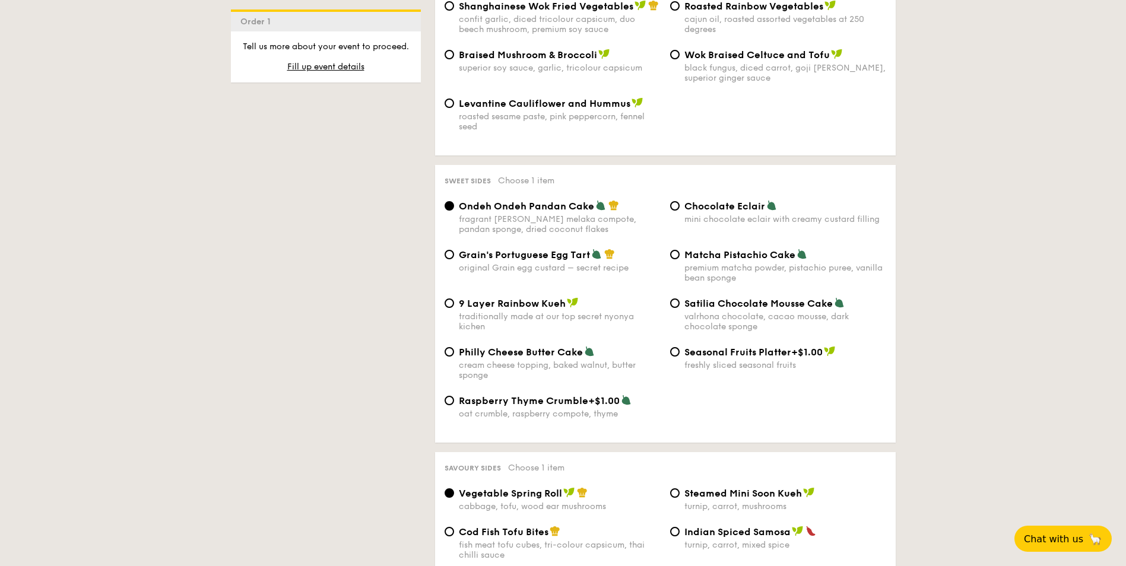
click at [568, 201] on span "Ondeh Ondeh Pandan Cake" at bounding box center [526, 206] width 135 height 11
click at [454, 201] on input "Ondeh Ondeh Pandan Cake fragrant [PERSON_NAME] melaka compote, pandan sponge, d…" at bounding box center [450, 206] width 10 height 10
click at [568, 201] on span "Ondeh Ondeh Pandan Cake" at bounding box center [526, 206] width 135 height 11
click at [454, 201] on input "Ondeh Ondeh Pandan Cake fragrant [PERSON_NAME] melaka compote, pandan sponge, d…" at bounding box center [450, 206] width 10 height 10
copy div "Ondeh Ondeh Pandan Cake"
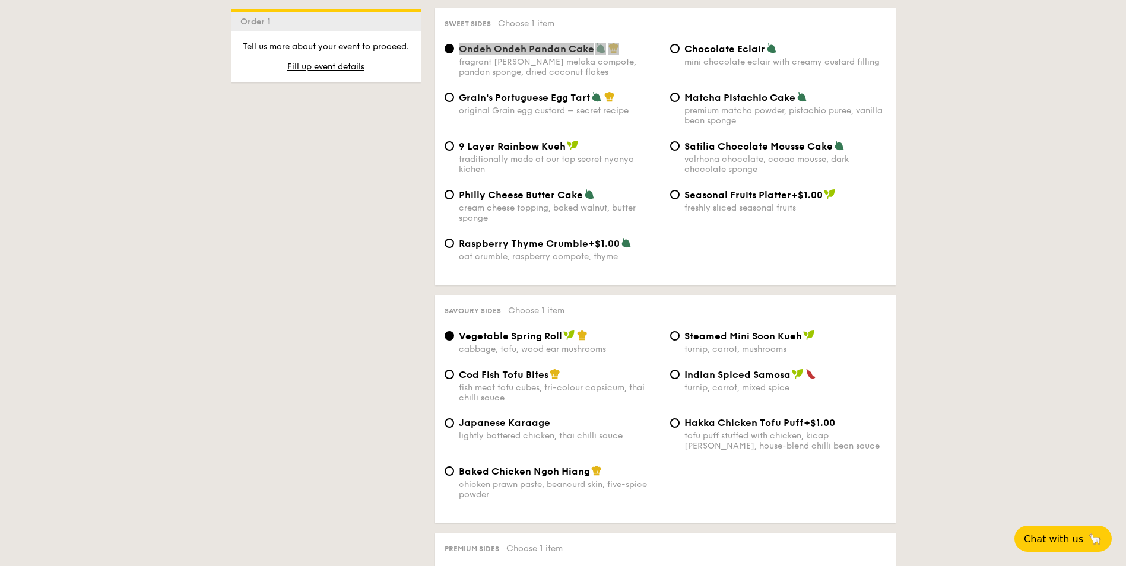
scroll to position [1841, 0]
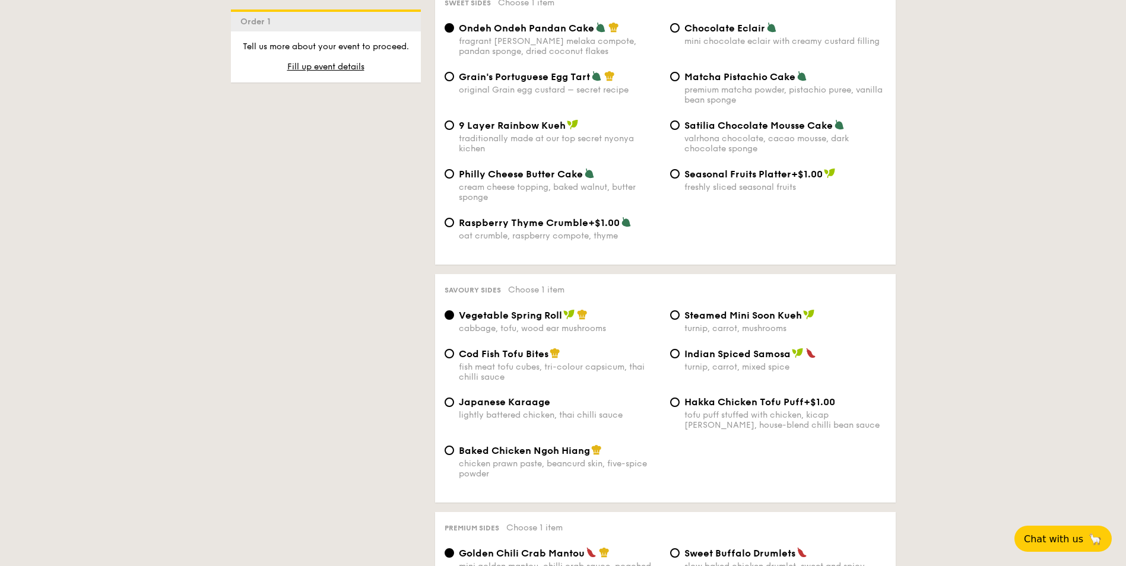
click at [524, 445] on span "Baked Chicken Ngoh Hiang" at bounding box center [524, 450] width 131 height 11
click at [454, 446] on input "Baked Chicken Ngoh Hiang chicken prawn paste, beancurd skin, five-spice powder" at bounding box center [450, 451] width 10 height 10
radio input "true"
click at [524, 445] on span "Baked Chicken Ngoh Hiang" at bounding box center [524, 450] width 131 height 11
click at [454, 446] on input "Baked Chicken Ngoh Hiang chicken prawn paste, beancurd skin, five-spice powder" at bounding box center [450, 451] width 10 height 10
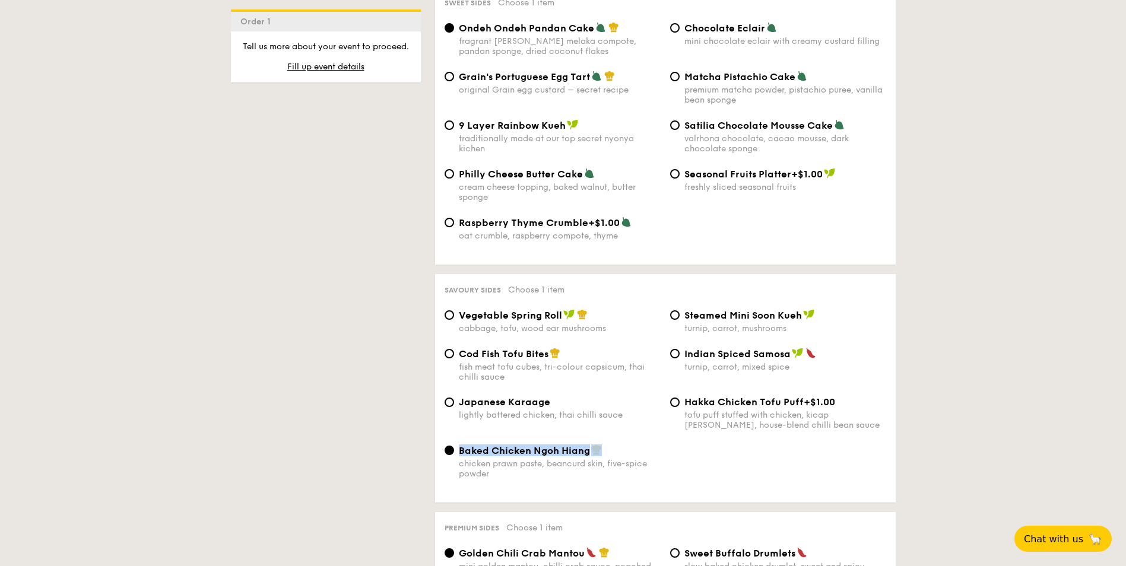
copy div "Baked Chicken Ngoh Hiang"
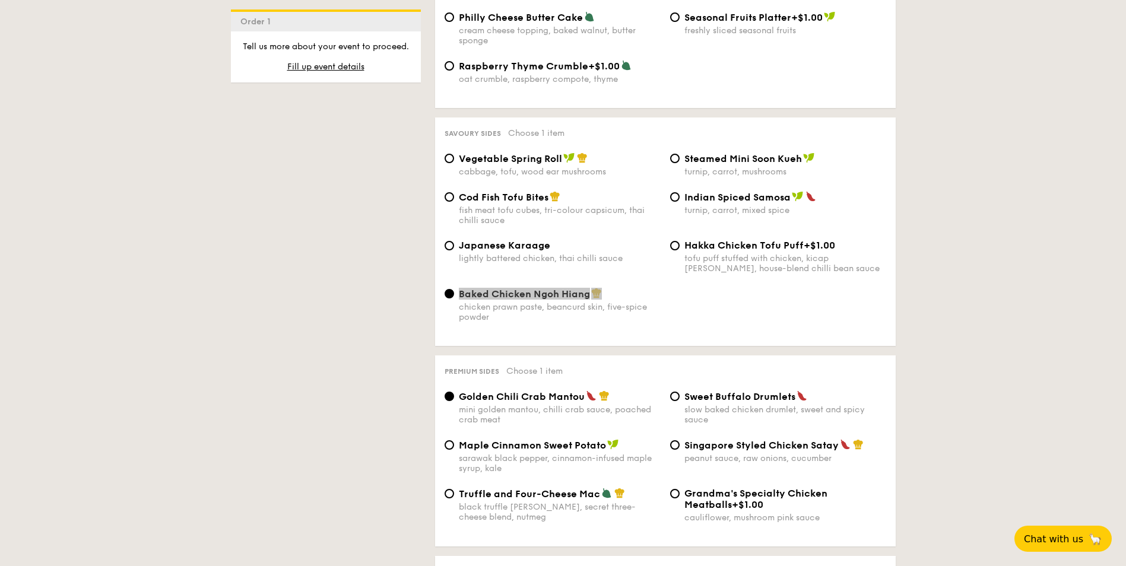
scroll to position [2019, 0]
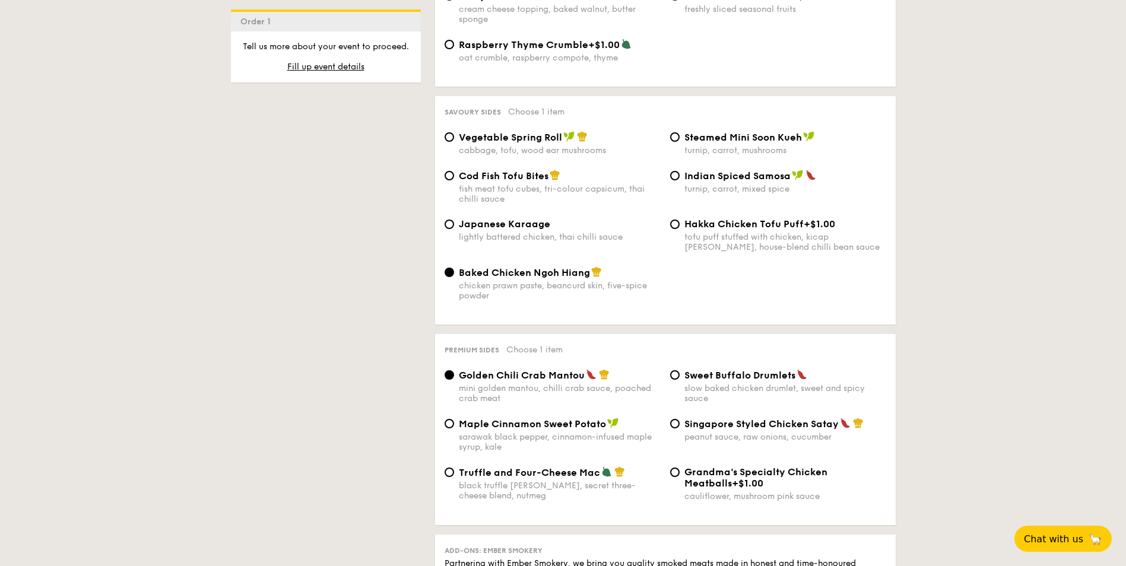
click at [571, 370] on span "Golden Chili Crab Mantou" at bounding box center [522, 375] width 126 height 11
click at [454, 371] on input "Golden Chili Crab Mantou mini golden mantou, chilli crab sauce, poached crab me…" at bounding box center [450, 376] width 10 height 10
click at [571, 370] on span "Golden Chili Crab Mantou" at bounding box center [522, 375] width 126 height 11
click at [454, 371] on input "Golden Chili Crab Mantou mini golden mantou, chilli crab sauce, poached crab me…" at bounding box center [450, 376] width 10 height 10
click at [571, 370] on span "Golden Chili Crab Mantou" at bounding box center [522, 375] width 126 height 11
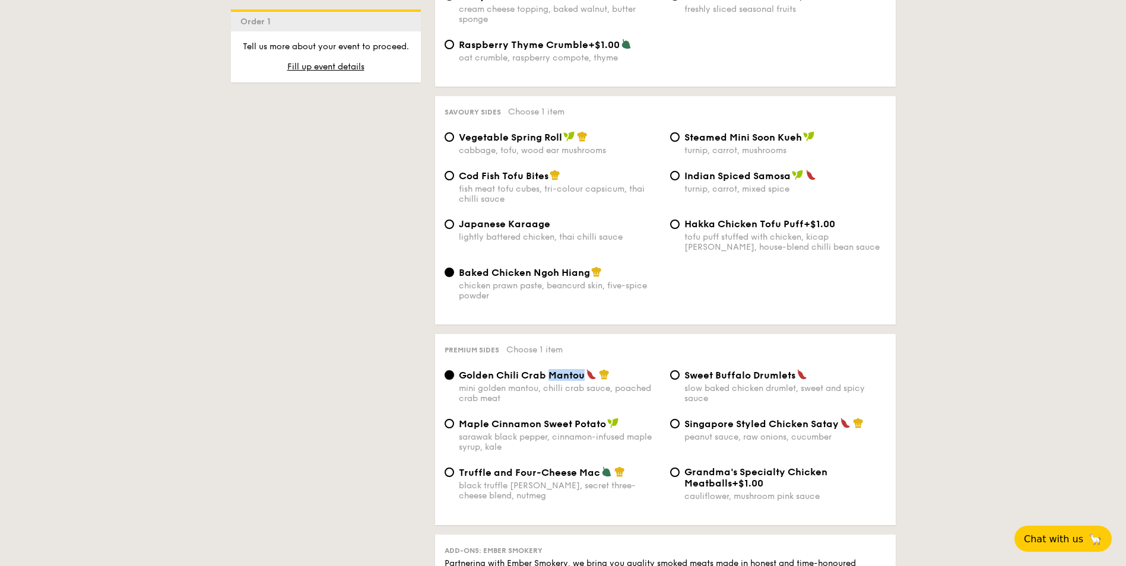
click at [454, 371] on input "Golden Chili Crab Mantou mini golden mantou, chilli crab sauce, poached crab me…" at bounding box center [450, 376] width 10 height 10
click at [571, 370] on span "Golden Chili Crab Mantou" at bounding box center [522, 375] width 126 height 11
click at [454, 371] on input "Golden Chili Crab Mantou mini golden mantou, chilli crab sauce, poached crab me…" at bounding box center [450, 376] width 10 height 10
click at [571, 370] on span "Golden Chili Crab Mantou" at bounding box center [522, 375] width 126 height 11
click at [454, 371] on input "Golden Chili Crab Mantou mini golden mantou, chilli crab sauce, poached crab me…" at bounding box center [450, 376] width 10 height 10
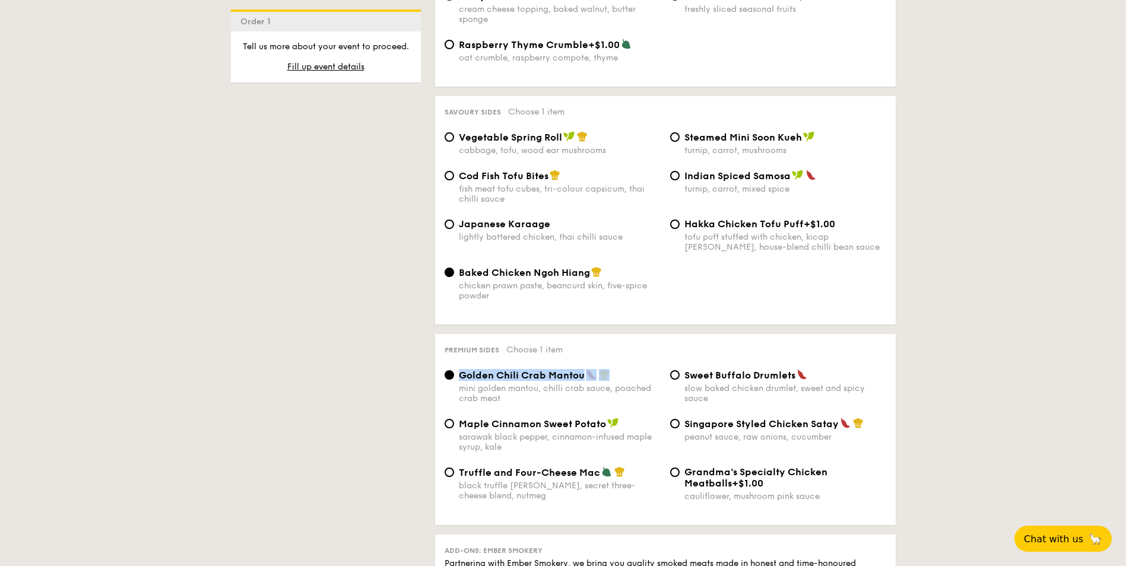
copy div "Golden Chili Crab Mantou"
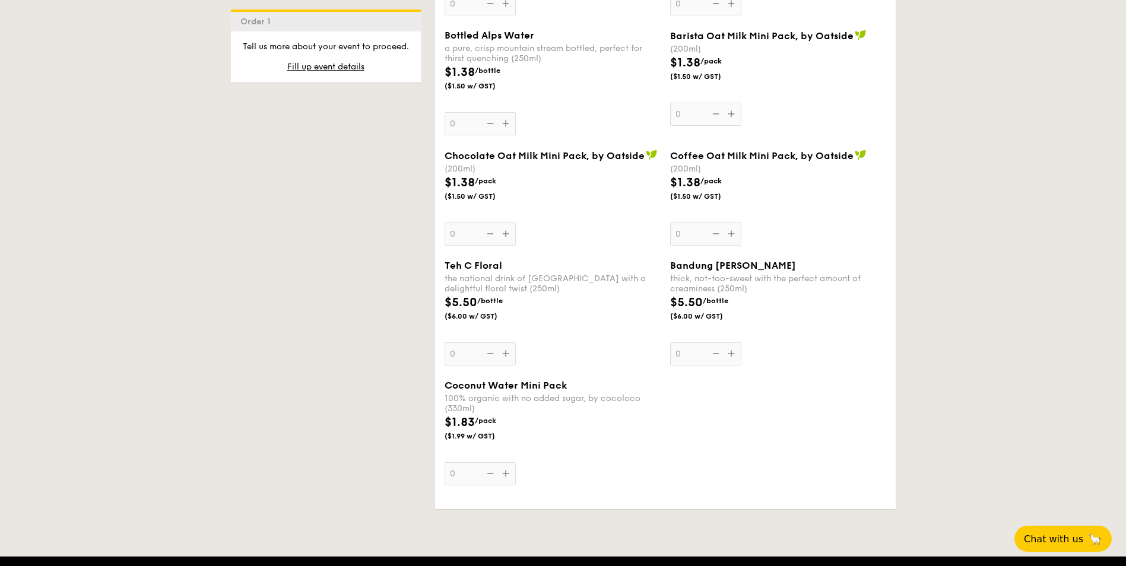
scroll to position [3563, 0]
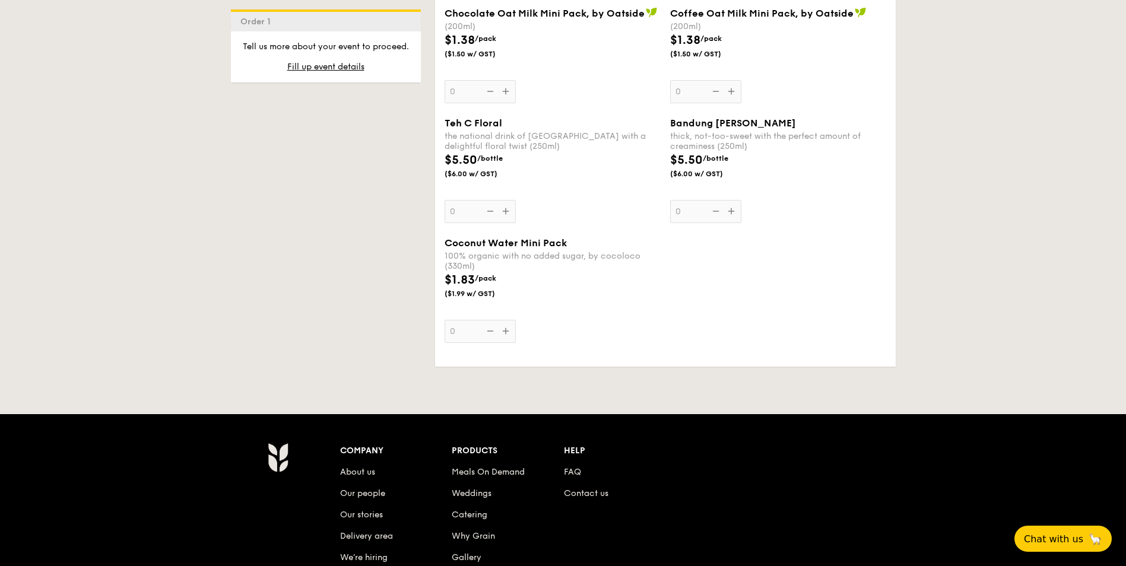
click at [487, 238] on span "Coconut Water Mini Pack" at bounding box center [506, 243] width 122 height 11
click at [487, 320] on input "0" at bounding box center [480, 331] width 71 height 23
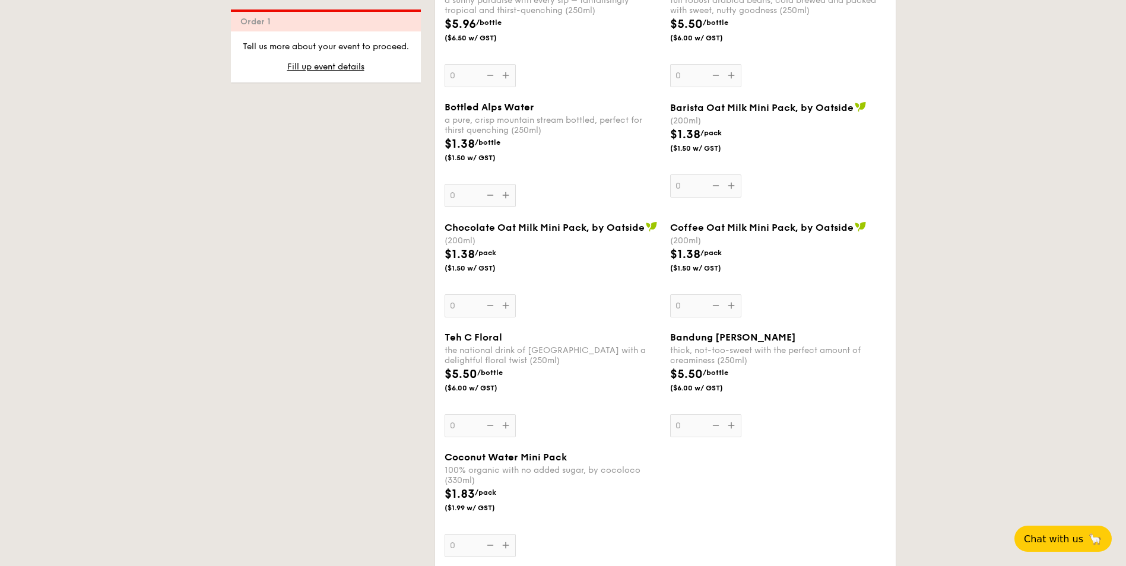
scroll to position [3742, 0]
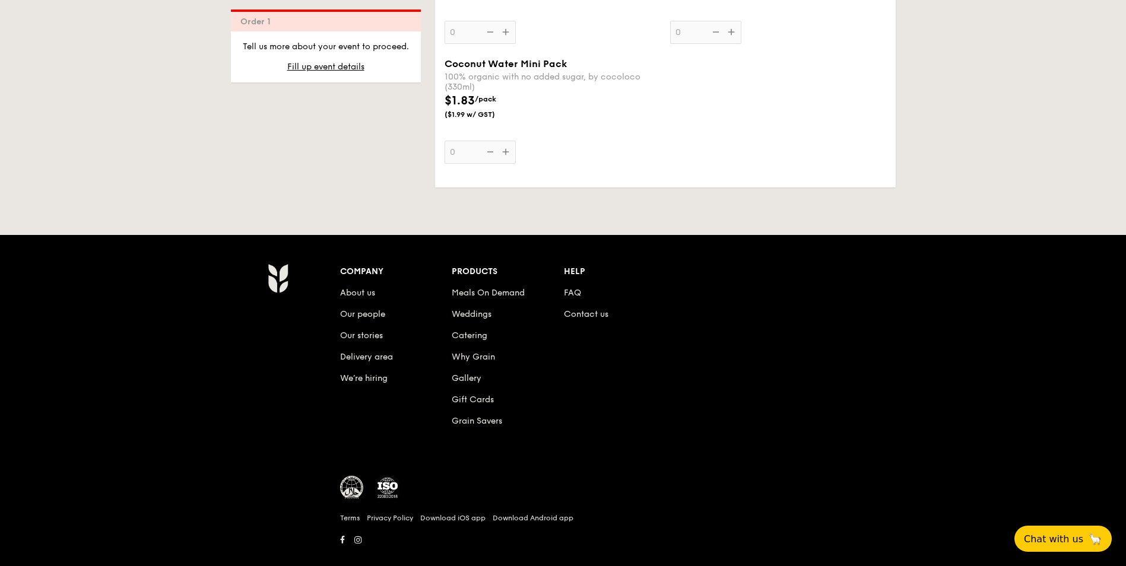
click at [537, 58] on span "Coconut Water Mini Pack" at bounding box center [506, 63] width 122 height 11
click at [516, 141] on input "0" at bounding box center [480, 152] width 71 height 23
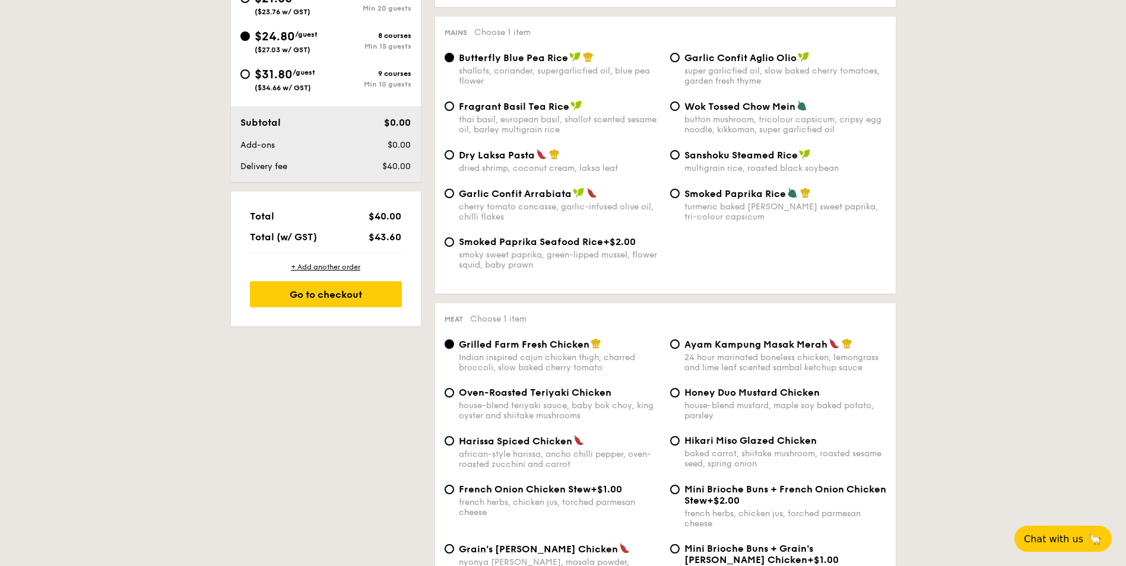
scroll to position [341, 0]
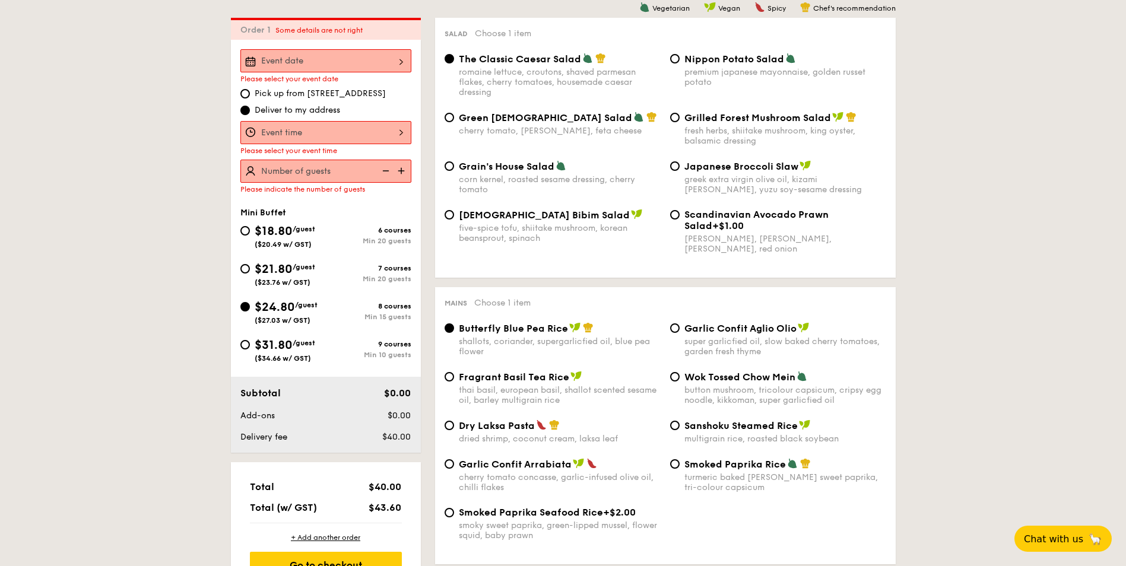
click at [360, 60] on div at bounding box center [325, 60] width 171 height 23
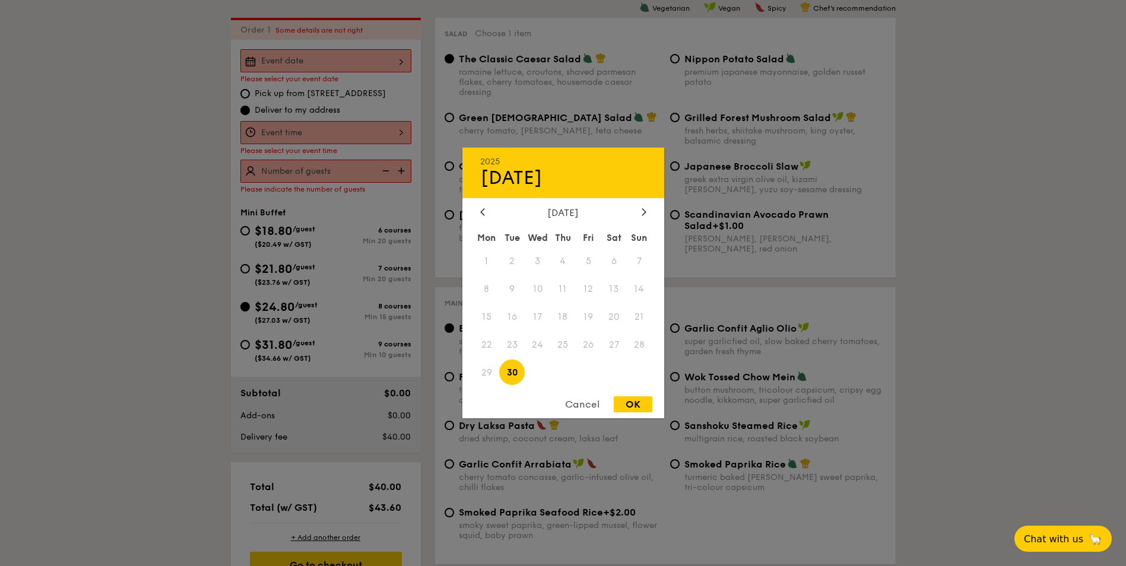
click at [516, 379] on span "30" at bounding box center [512, 373] width 26 height 26
click at [626, 410] on div "OK" at bounding box center [633, 405] width 39 height 16
type input "[DATE]"
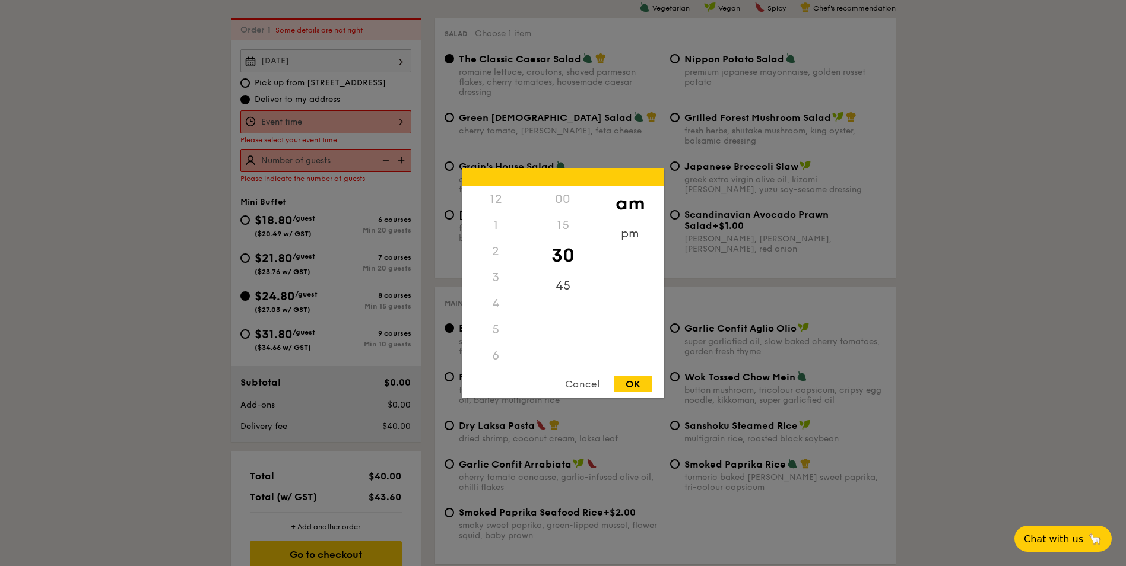
click at [314, 124] on div "12 1 2 3 4 5 6 7 8 9 10 11 00 15 30 45 am pm Cancel OK" at bounding box center [325, 121] width 171 height 23
click at [644, 384] on div "OK" at bounding box center [633, 384] width 39 height 16
type input "10:30AM"
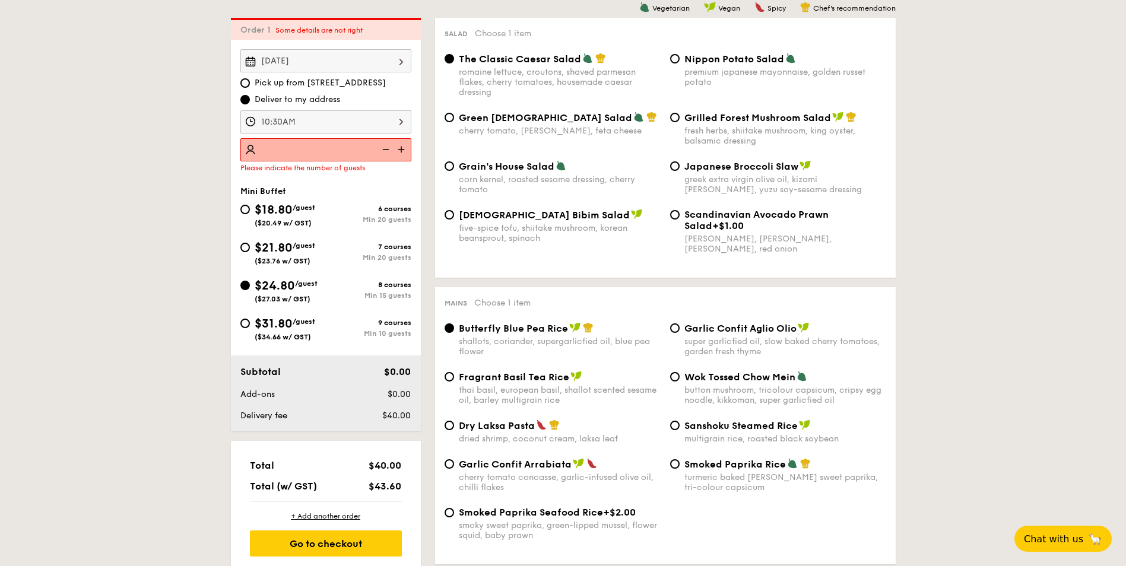
click at [406, 148] on img at bounding box center [403, 149] width 18 height 23
type input "15 guests"
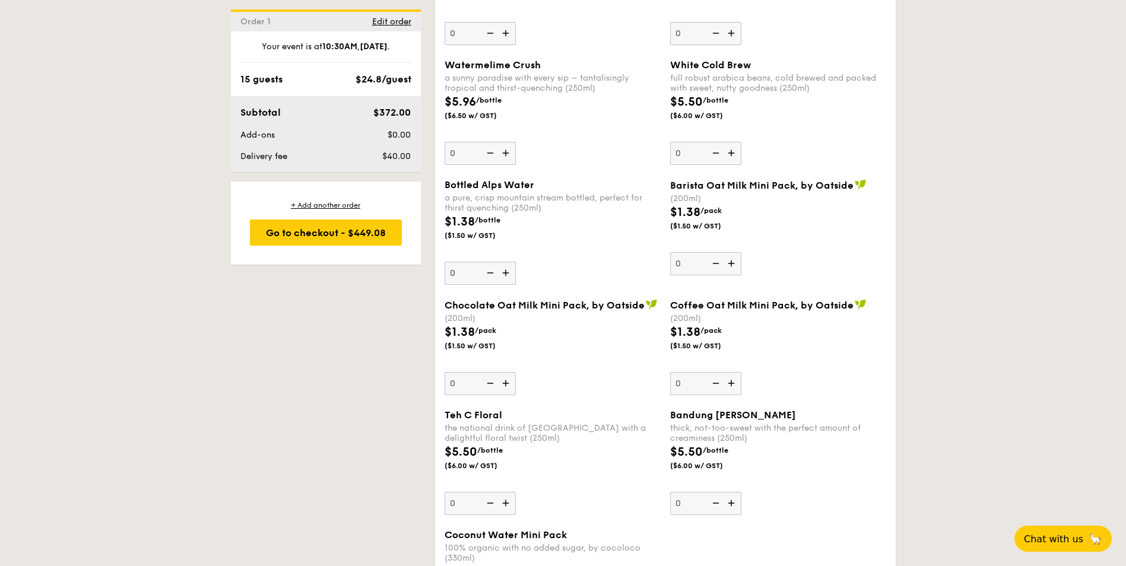
scroll to position [3742, 0]
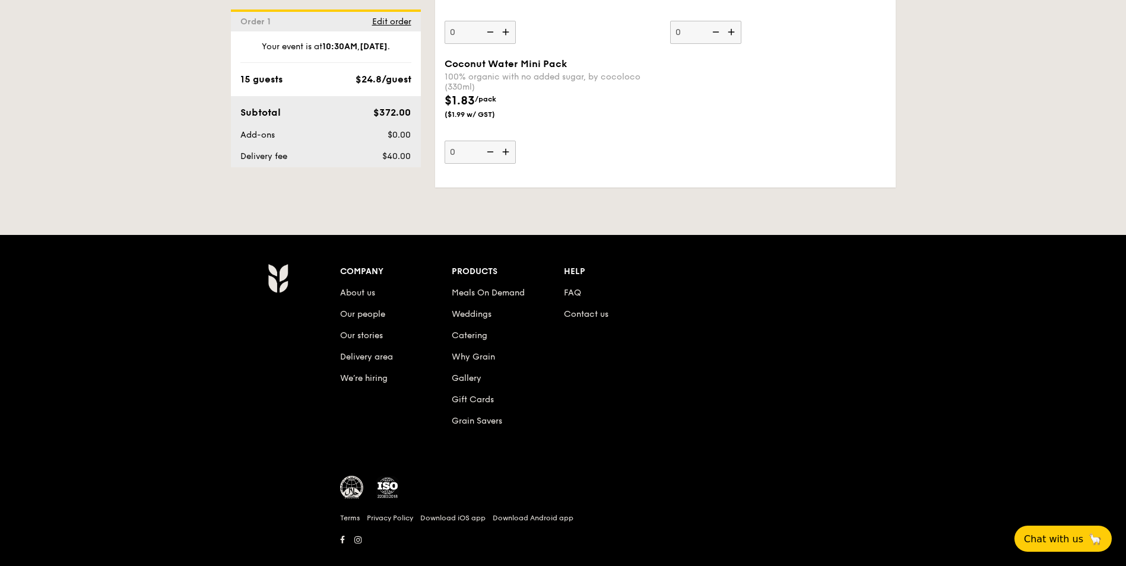
click at [489, 58] on span "Coconut Water Mini Pack" at bounding box center [506, 63] width 122 height 11
click at [489, 141] on input "0" at bounding box center [480, 152] width 71 height 23
click at [489, 58] on span "Coconut Water Mini Pack" at bounding box center [506, 63] width 122 height 11
click at [489, 141] on input "0" at bounding box center [480, 152] width 71 height 23
click at [489, 58] on span "Coconut Water Mini Pack" at bounding box center [506, 63] width 122 height 11
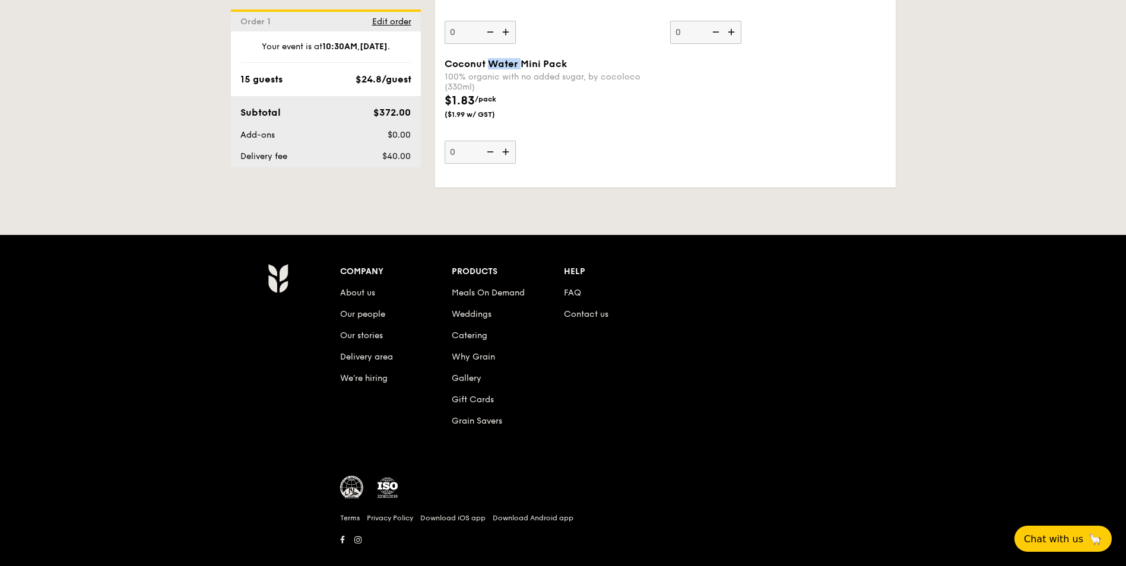
click at [489, 141] on input "0" at bounding box center [480, 152] width 71 height 23
click at [480, 58] on span "Coconut Water Mini Pack" at bounding box center [506, 63] width 122 height 11
click at [480, 141] on input "0" at bounding box center [480, 152] width 71 height 23
click at [480, 58] on span "Coconut Water Mini Pack" at bounding box center [506, 63] width 122 height 11
click at [480, 141] on input "0" at bounding box center [480, 152] width 71 height 23
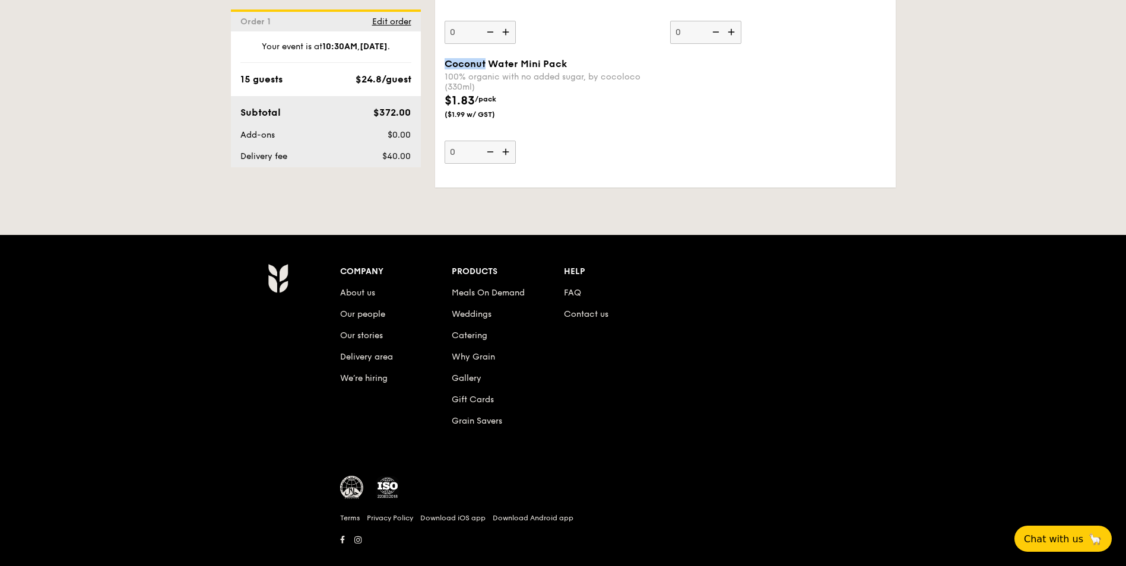
click at [480, 58] on span "Coconut Water Mini Pack" at bounding box center [506, 63] width 122 height 11
click at [480, 141] on input "0" at bounding box center [480, 152] width 71 height 23
